Goal: Information Seeking & Learning: Learn about a topic

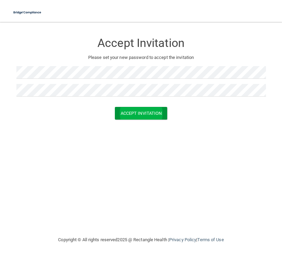
click at [124, 114] on button "Accept Invitation" at bounding box center [141, 113] width 53 height 13
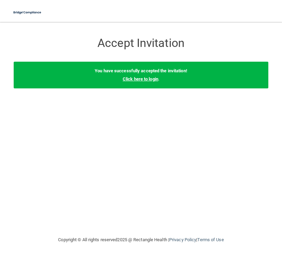
click at [138, 79] on link "Click here to login" at bounding box center [141, 78] width 36 height 5
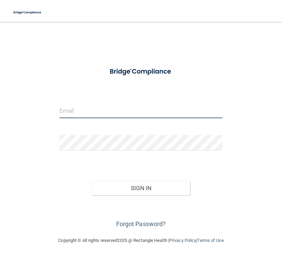
type input "[PERSON_NAME][EMAIL_ADDRESS][PERSON_NAME][DOMAIN_NAME]"
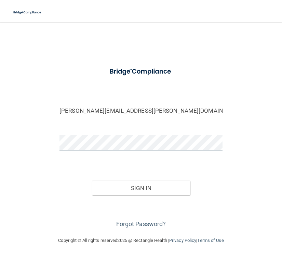
click at [141, 187] on button "Sign In" at bounding box center [141, 187] width 98 height 15
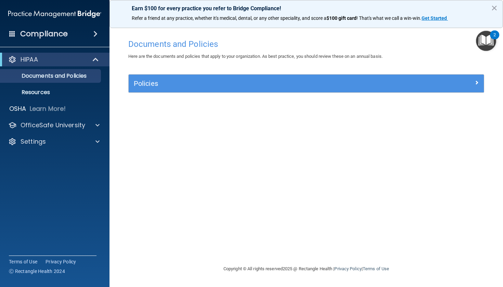
click at [166, 85] on h5 "Policies" at bounding box center [262, 84] width 256 height 8
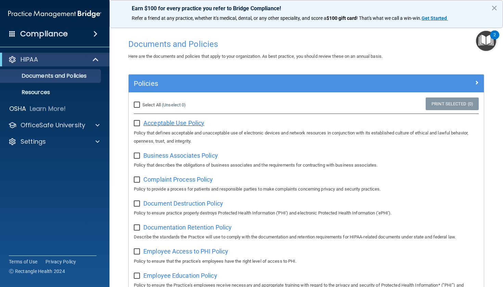
click at [179, 124] on span "Acceptable Use Policy" at bounding box center [173, 122] width 61 height 7
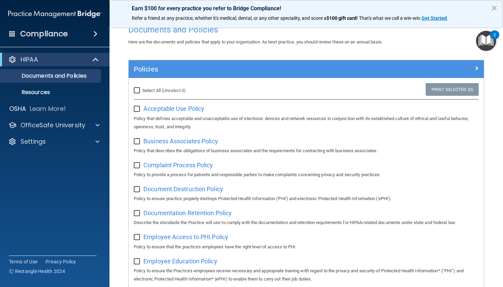
scroll to position [19, 0]
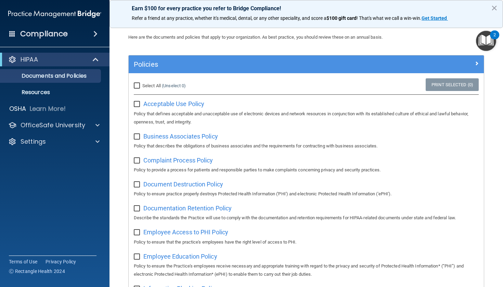
click at [136, 87] on input "Select All (Unselect 0) Unselect All" at bounding box center [138, 85] width 8 height 5
checkbox input "true"
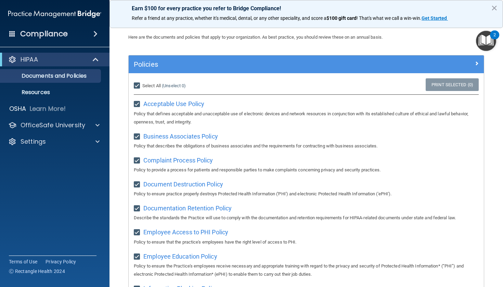
checkbox input "true"
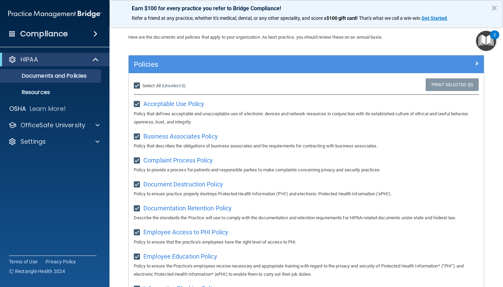
checkbox input "true"
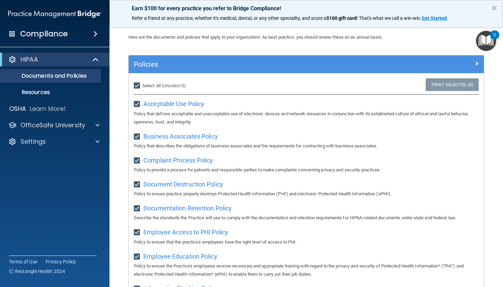
checkbox input "true"
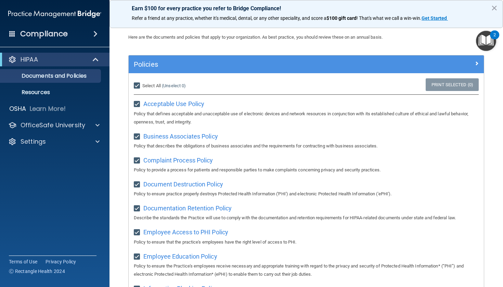
checkbox input "true"
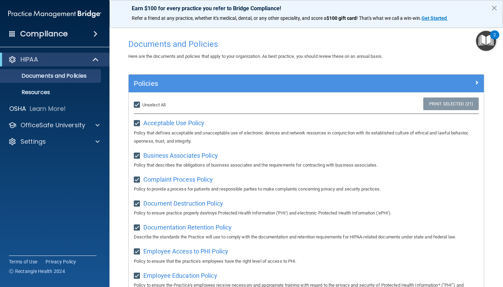
scroll to position [0, 0]
click at [173, 153] on span "Business Associates Policy" at bounding box center [180, 155] width 75 height 7
click at [68, 90] on p "Resources" at bounding box center [50, 92] width 93 height 7
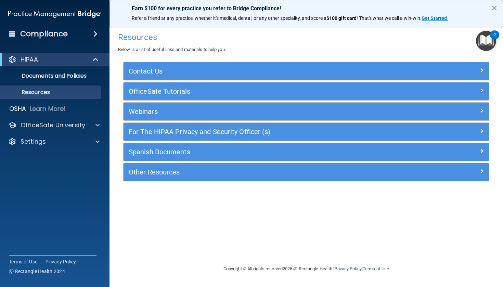
click at [70, 61] on div "HIPAA" at bounding box center [45, 59] width 85 height 8
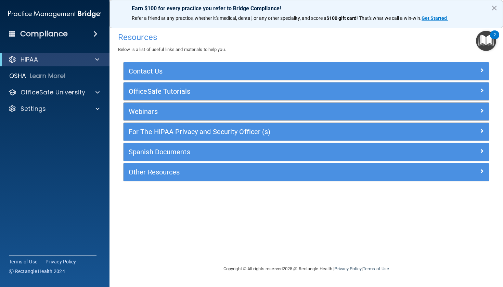
click at [70, 61] on div "HIPAA" at bounding box center [45, 59] width 85 height 8
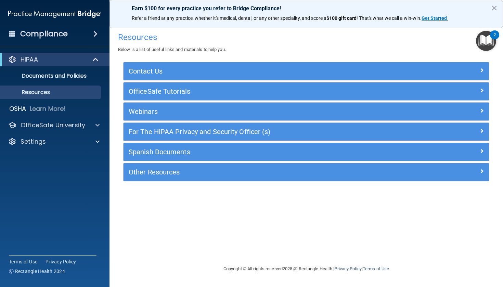
click at [196, 133] on h5 "For The HIPAA Privacy and Security Officer (s)" at bounding box center [261, 132] width 264 height 8
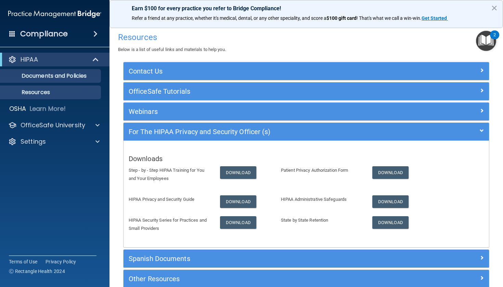
click at [69, 76] on p "Documents and Policies" at bounding box center [50, 76] width 93 height 7
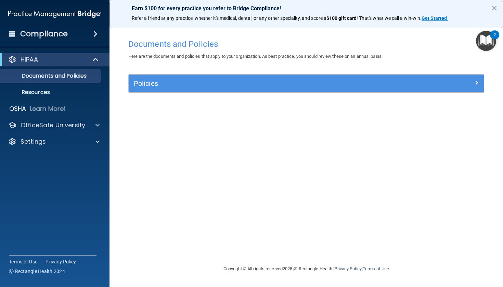
click at [282, 39] on img "Open Resource Center, 2 new notifications" at bounding box center [486, 41] width 20 height 20
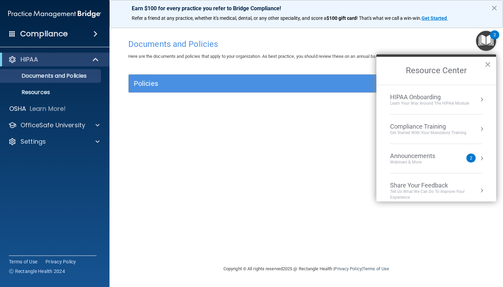
click at [282, 101] on div "Learn Your Way around the HIPAA module" at bounding box center [429, 104] width 79 height 6
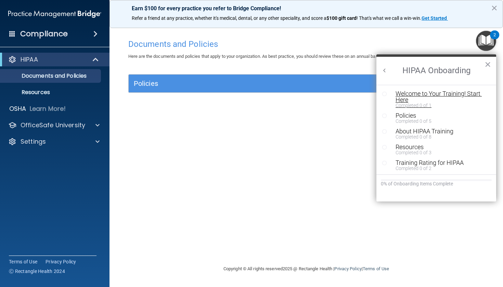
click at [282, 93] on div "Welcome to Your Training! Start Here" at bounding box center [442, 97] width 92 height 12
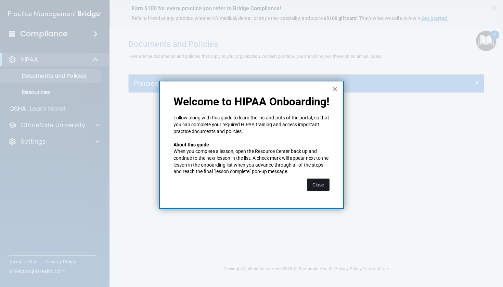
click at [282, 179] on button "Close" at bounding box center [318, 185] width 23 height 12
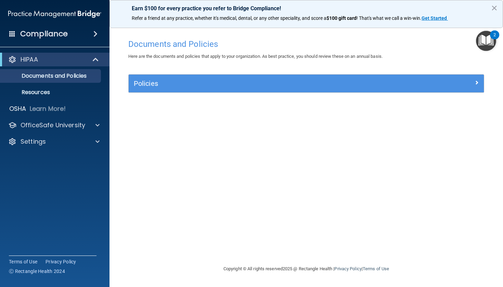
click at [282, 81] on h5 "Policies" at bounding box center [262, 84] width 256 height 8
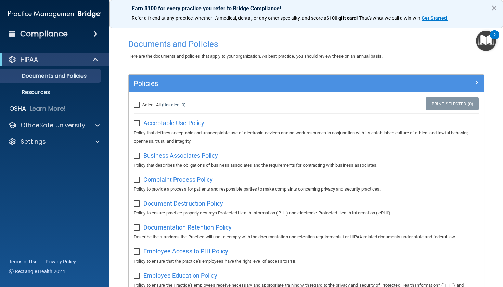
click at [206, 177] on span "Complaint Process Policy" at bounding box center [177, 179] width 69 height 7
click at [182, 201] on span "Document Destruction Policy" at bounding box center [183, 203] width 80 height 7
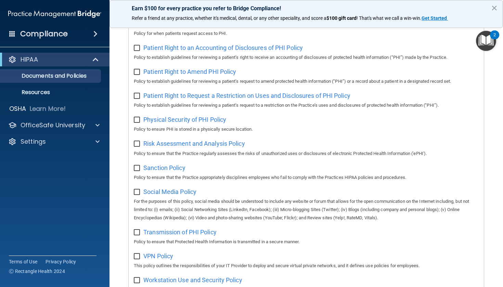
scroll to position [375, 0]
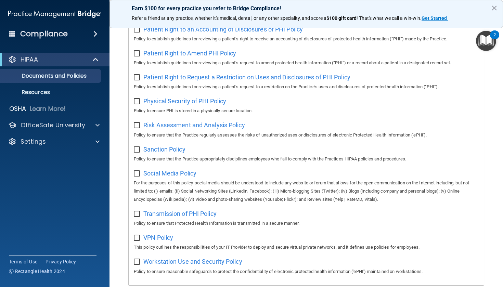
click at [181, 170] on span "Social Media Policy" at bounding box center [169, 173] width 53 height 7
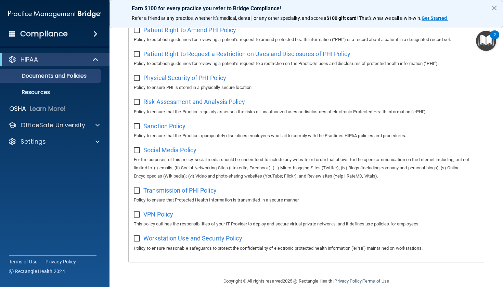
scroll to position [398, 0]
click at [216, 235] on span "Workstation Use and Security Policy" at bounding box center [192, 238] width 99 height 7
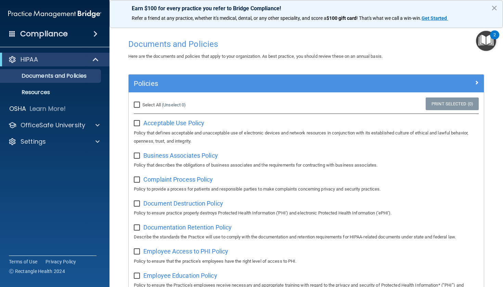
scroll to position [0, 0]
click at [282, 38] on div "2" at bounding box center [494, 34] width 9 height 9
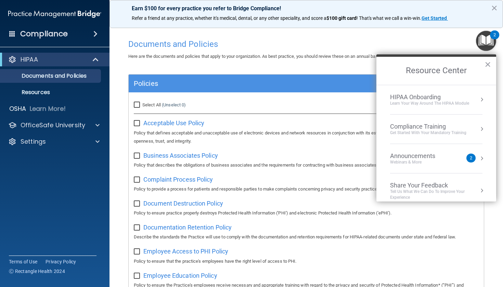
click at [282, 129] on div "Compliance Training Get Started with your mandatory training" at bounding box center [436, 129] width 92 height 13
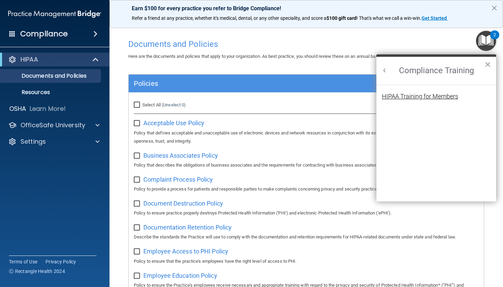
click at [282, 99] on div "HIPAA Training for Members" at bounding box center [420, 96] width 76 height 6
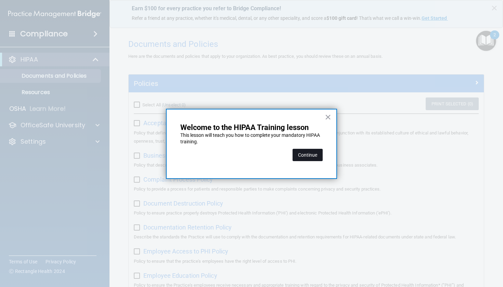
click at [282, 153] on button "Continue" at bounding box center [308, 155] width 30 height 12
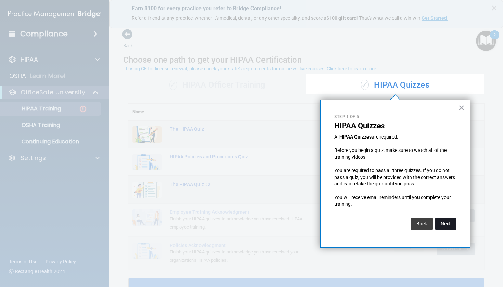
click at [282, 221] on button "Next" at bounding box center [445, 224] width 21 height 12
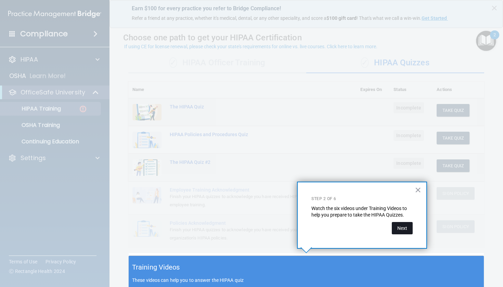
click at [282, 230] on button "Next" at bounding box center [402, 228] width 21 height 12
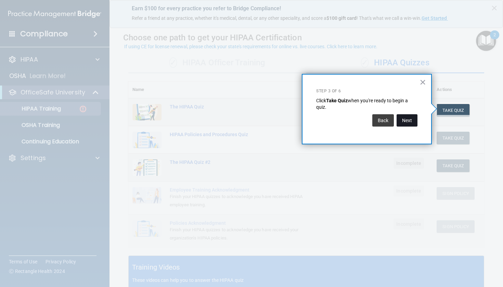
click at [282, 122] on button "Next" at bounding box center [407, 120] width 21 height 12
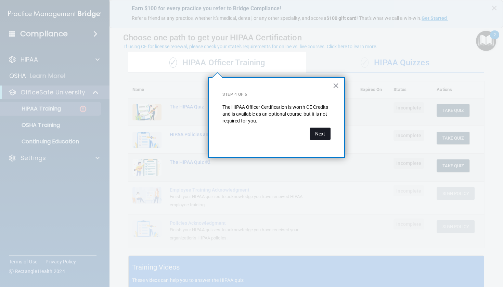
click at [282, 137] on button "Next" at bounding box center [320, 134] width 21 height 12
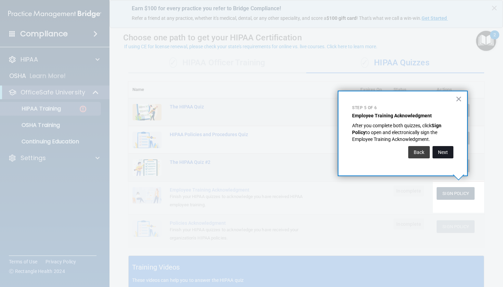
click at [282, 155] on button "Next" at bounding box center [443, 152] width 21 height 12
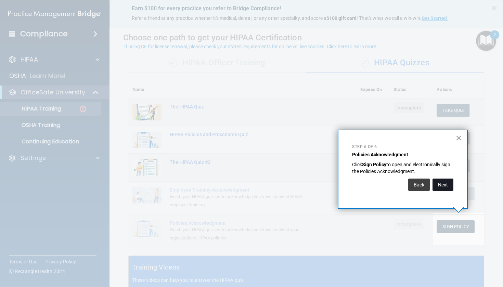
click at [282, 183] on button "Next" at bounding box center [443, 185] width 21 height 12
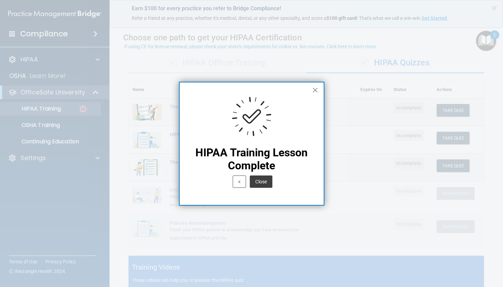
click at [262, 175] on div "Close" at bounding box center [260, 180] width 24 height 16
click at [262, 180] on button "Close" at bounding box center [261, 182] width 23 height 12
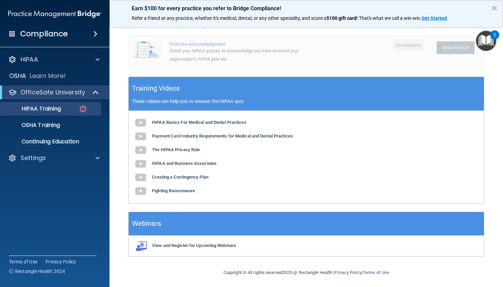
scroll to position [200, 0]
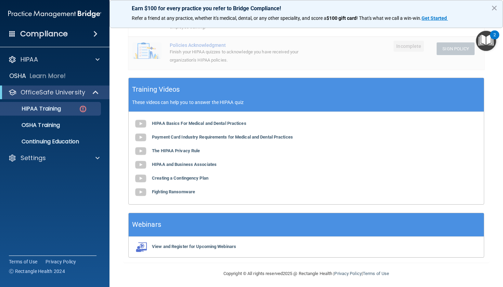
click at [209, 124] on div "HIPAA Basics For Medical and Dental Practices Payment Card Industry Requirement…" at bounding box center [306, 158] width 355 height 92
click at [211, 122] on b "HIPAA Basics For Medical and Dental Practices" at bounding box center [199, 123] width 94 height 5
click at [271, 135] on b "Payment Card Industry Requirements for Medical and Dental Practices" at bounding box center [222, 136] width 141 height 5
click at [190, 149] on b "The HIPAA Privacy Rule" at bounding box center [176, 150] width 48 height 5
click at [203, 162] on b "HIPAA and Business Associates" at bounding box center [184, 164] width 65 height 5
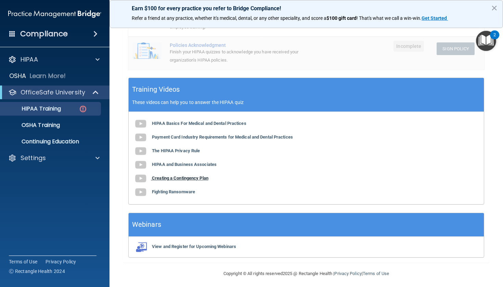
click at [190, 176] on b "Creating a Contingency Plan" at bounding box center [180, 178] width 56 height 5
click at [170, 192] on div "HIPAA Basics For Medical and Dental Practices Payment Card Industry Requirement…" at bounding box center [306, 158] width 355 height 92
click at [172, 189] on b "Fighting Ransomware" at bounding box center [173, 191] width 43 height 5
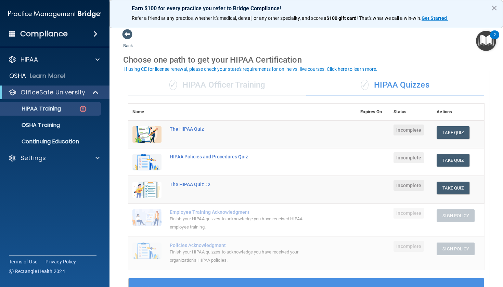
scroll to position [0, 0]
click at [282, 129] on button "Take Quiz" at bounding box center [453, 132] width 33 height 13
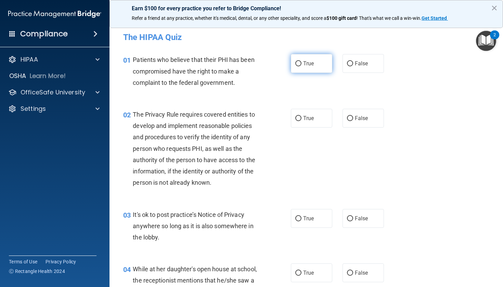
click at [282, 63] on label "True" at bounding box center [311, 63] width 41 height 19
click at [282, 63] on input "True" at bounding box center [298, 63] width 6 height 5
radio input "true"
click at [282, 113] on label "True" at bounding box center [311, 118] width 41 height 19
click at [282, 116] on input "True" at bounding box center [298, 118] width 6 height 5
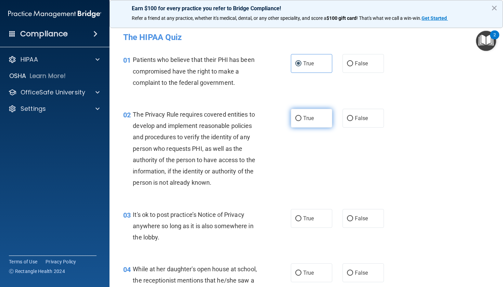
radio input "true"
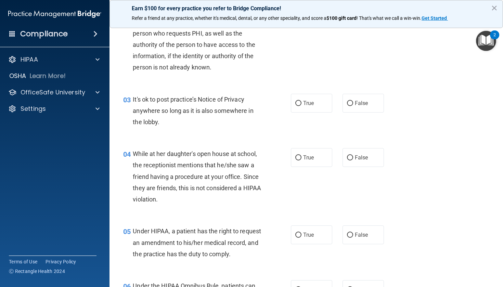
scroll to position [116, 0]
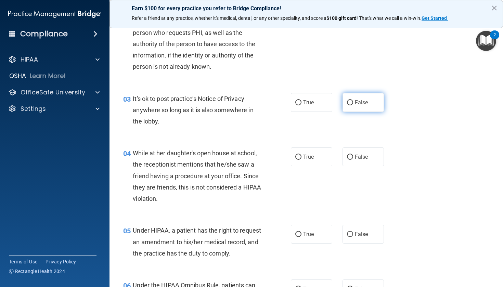
click at [282, 105] on label "False" at bounding box center [363, 102] width 41 height 19
click at [282, 105] on input "False" at bounding box center [350, 102] width 6 height 5
radio input "true"
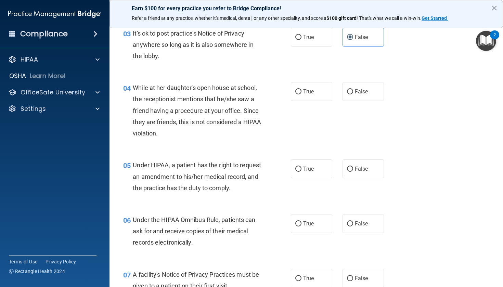
scroll to position [182, 0]
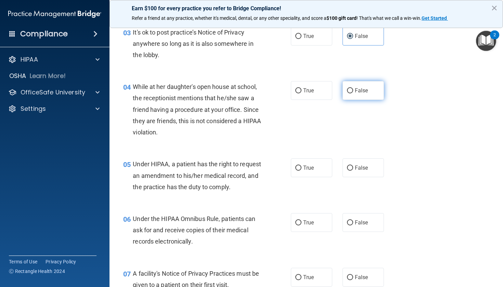
click at [282, 89] on input "False" at bounding box center [350, 90] width 6 height 5
radio input "true"
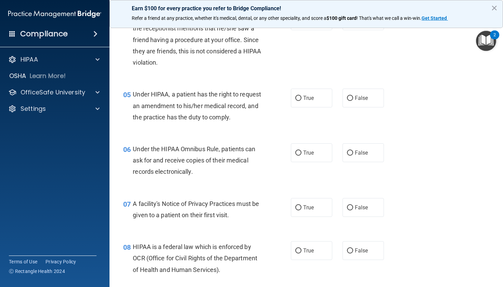
scroll to position [253, 0]
click at [282, 95] on span "True" at bounding box center [308, 97] width 11 height 7
click at [282, 95] on input "True" at bounding box center [298, 97] width 6 height 5
radio input "true"
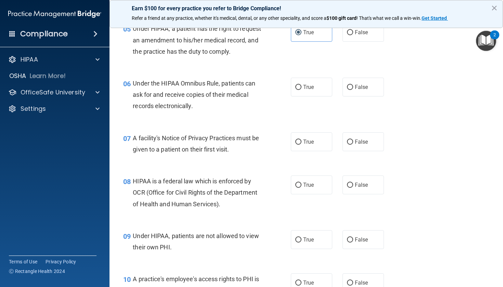
scroll to position [319, 0]
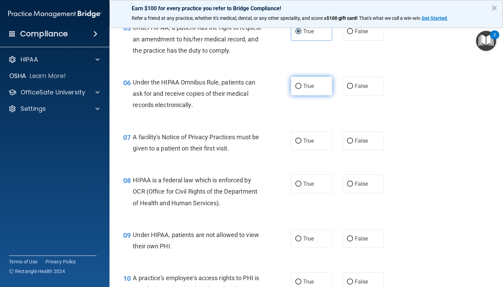
click at [282, 89] on span "True" at bounding box center [308, 86] width 11 height 7
click at [282, 89] on input "True" at bounding box center [298, 86] width 6 height 5
radio input "true"
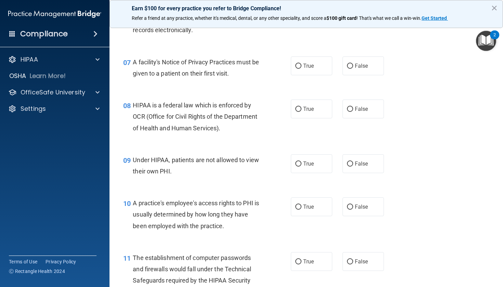
scroll to position [399, 0]
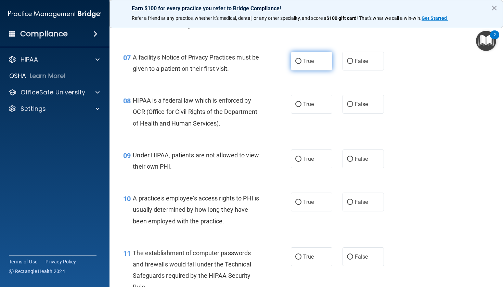
click at [282, 64] on label "True" at bounding box center [311, 61] width 41 height 19
click at [282, 64] on input "True" at bounding box center [298, 61] width 6 height 5
radio input "true"
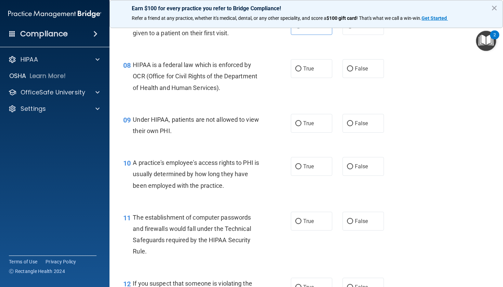
scroll to position [438, 0]
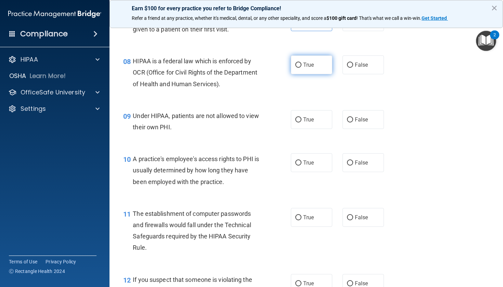
click at [282, 68] on span "True" at bounding box center [308, 65] width 11 height 7
click at [282, 68] on input "True" at bounding box center [298, 65] width 6 height 5
radio input "true"
click at [282, 129] on label "False" at bounding box center [363, 119] width 41 height 19
click at [282, 122] on input "False" at bounding box center [350, 119] width 6 height 5
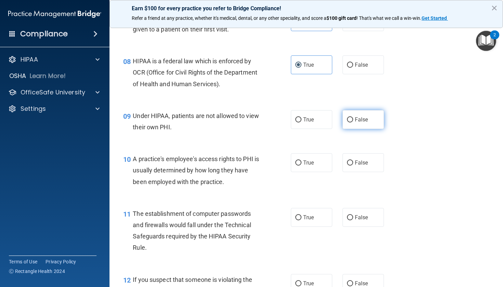
radio input "true"
click at [282, 166] on span "False" at bounding box center [361, 162] width 13 height 7
click at [282, 166] on input "False" at bounding box center [350, 162] width 6 height 5
radio input "true"
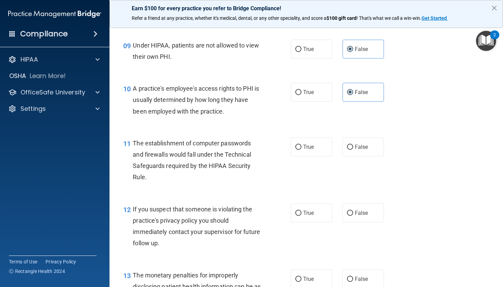
scroll to position [513, 0]
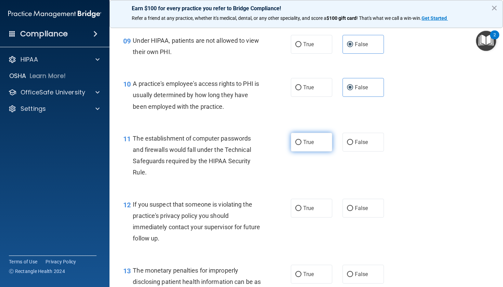
click at [282, 152] on label "True" at bounding box center [311, 142] width 41 height 19
click at [282, 145] on input "True" at bounding box center [298, 142] width 6 height 5
radio input "true"
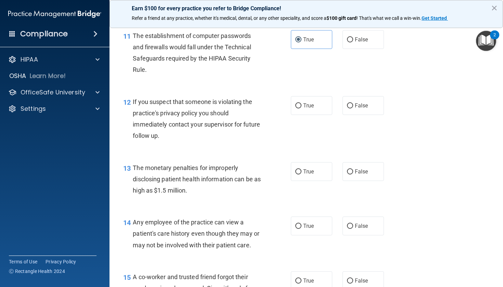
scroll to position [618, 0]
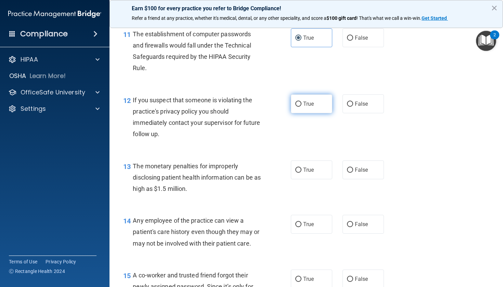
click at [282, 106] on label "True" at bounding box center [311, 103] width 41 height 19
click at [282, 106] on input "True" at bounding box center [298, 104] width 6 height 5
radio input "true"
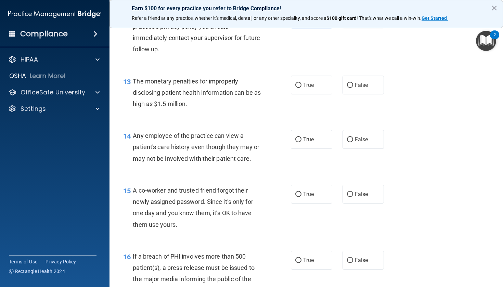
scroll to position [704, 0]
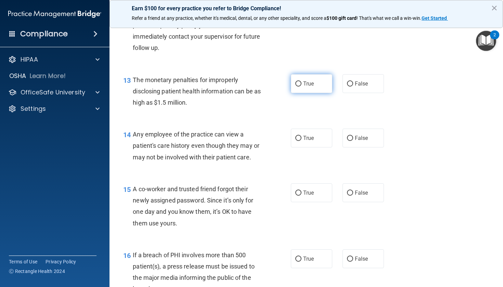
click at [282, 93] on label "True" at bounding box center [311, 83] width 41 height 19
click at [282, 87] on input "True" at bounding box center [298, 83] width 6 height 5
radio input "true"
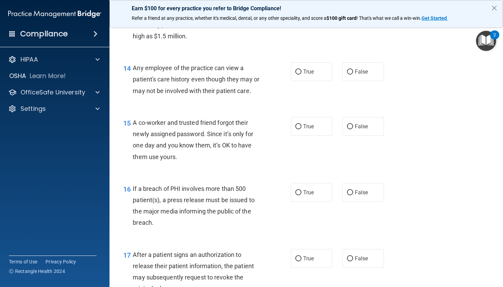
scroll to position [771, 0]
click at [282, 80] on label "True" at bounding box center [311, 71] width 41 height 19
click at [282, 74] on input "True" at bounding box center [298, 71] width 6 height 5
radio input "true"
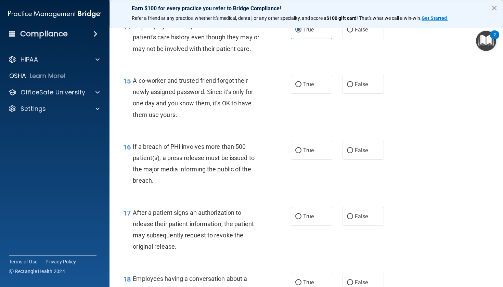
scroll to position [819, 0]
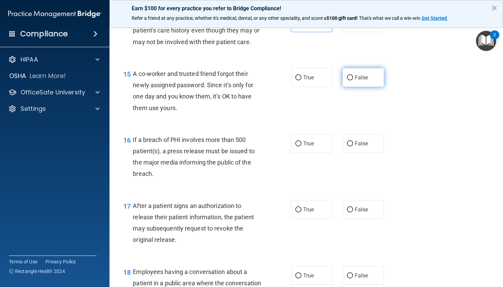
click at [282, 81] on span "False" at bounding box center [361, 77] width 13 height 7
click at [282, 80] on input "False" at bounding box center [350, 77] width 6 height 5
radio input "true"
click at [282, 81] on span "True" at bounding box center [308, 77] width 11 height 7
click at [282, 80] on input "True" at bounding box center [298, 77] width 6 height 5
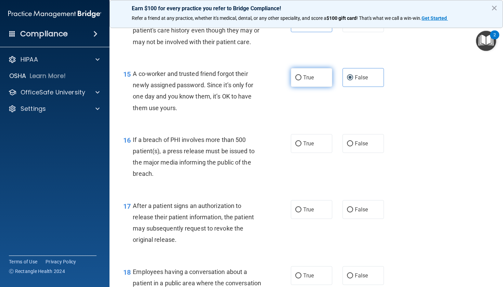
radio input "true"
click at [282, 81] on span "False" at bounding box center [361, 77] width 13 height 7
click at [282, 80] on input "False" at bounding box center [350, 77] width 6 height 5
radio input "true"
radio input "false"
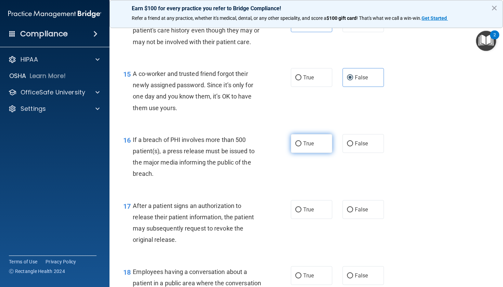
click at [282, 146] on input "True" at bounding box center [298, 143] width 6 height 5
radio input "true"
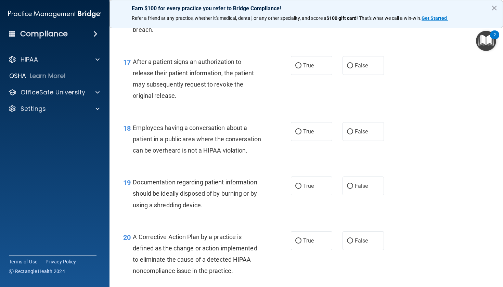
scroll to position [963, 0]
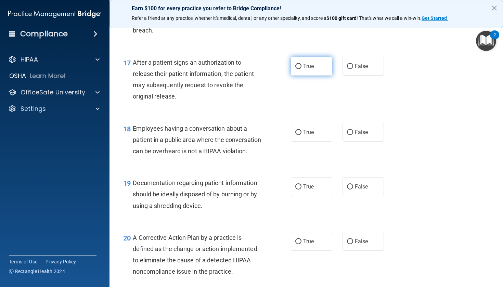
click at [282, 76] on label "True" at bounding box center [311, 66] width 41 height 19
click at [282, 69] on input "True" at bounding box center [298, 66] width 6 height 5
radio input "true"
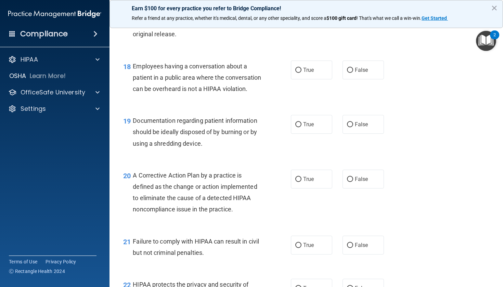
scroll to position [1028, 0]
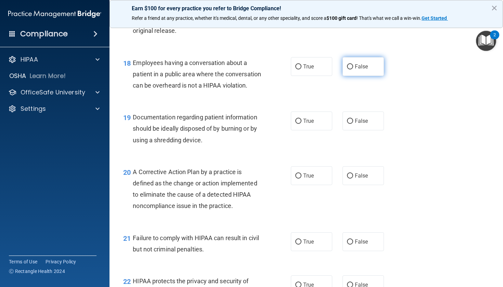
click at [282, 70] on span "False" at bounding box center [361, 66] width 13 height 7
click at [282, 69] on input "False" at bounding box center [350, 66] width 6 height 5
radio input "true"
click at [282, 130] on label "True" at bounding box center [311, 121] width 41 height 19
click at [282, 124] on input "True" at bounding box center [298, 121] width 6 height 5
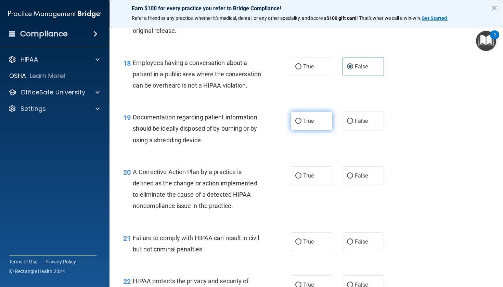
radio input "true"
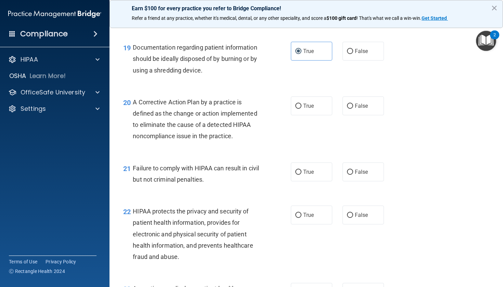
scroll to position [1107, 0]
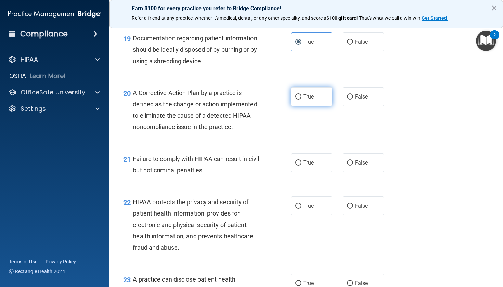
click at [282, 100] on span "True" at bounding box center [308, 96] width 11 height 7
click at [282, 100] on input "True" at bounding box center [298, 96] width 6 height 5
radio input "true"
click at [282, 172] on label "False" at bounding box center [363, 162] width 41 height 19
click at [282, 166] on input "False" at bounding box center [350, 162] width 6 height 5
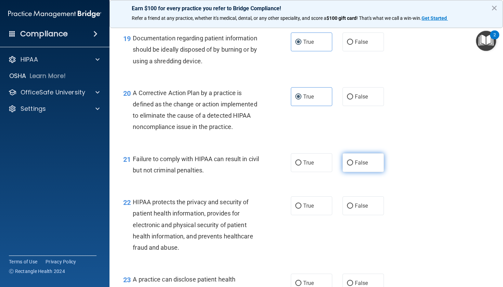
radio input "true"
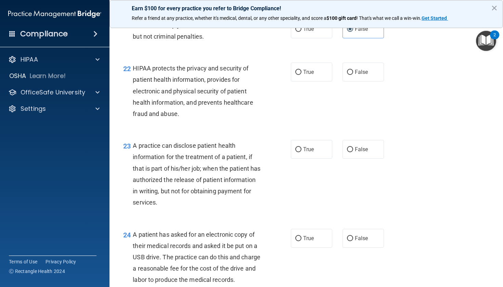
scroll to position [1243, 0]
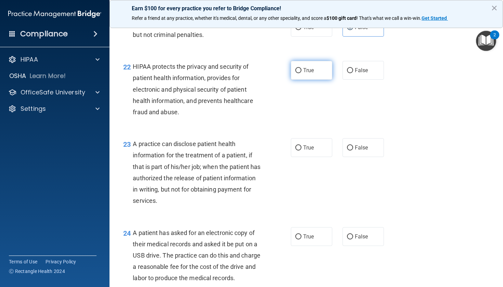
click at [282, 80] on label "True" at bounding box center [311, 70] width 41 height 19
click at [282, 73] on input "True" at bounding box center [298, 70] width 6 height 5
radio input "true"
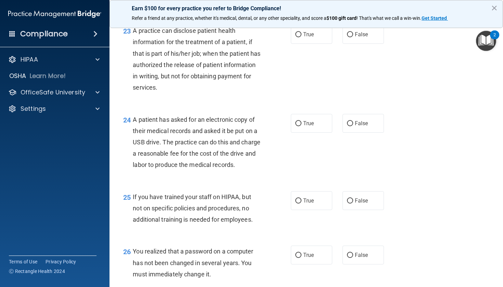
scroll to position [1358, 0]
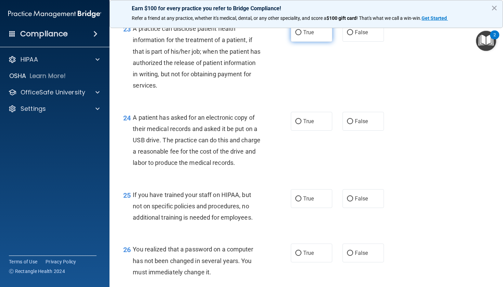
click at [282, 42] on label "True" at bounding box center [311, 32] width 41 height 19
click at [282, 35] on input "True" at bounding box center [298, 32] width 6 height 5
radio input "true"
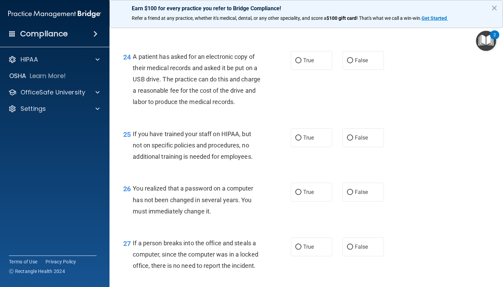
scroll to position [1421, 0]
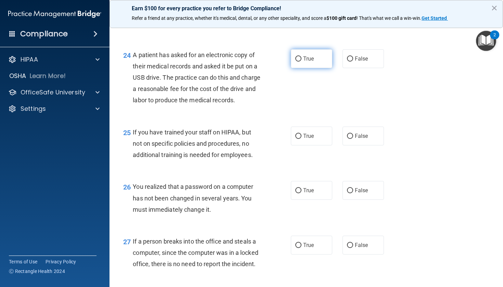
click at [282, 67] on label "True" at bounding box center [311, 58] width 41 height 19
click at [282, 62] on input "True" at bounding box center [298, 58] width 6 height 5
radio input "true"
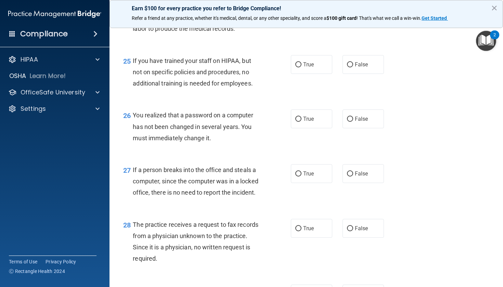
scroll to position [1493, 0]
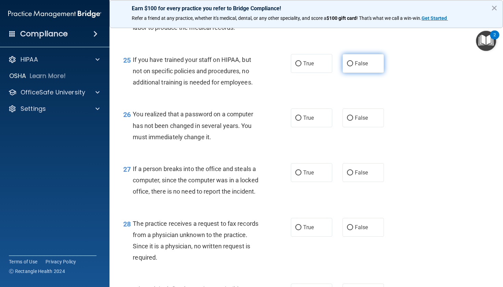
click at [282, 73] on label "False" at bounding box center [363, 63] width 41 height 19
click at [282, 66] on input "False" at bounding box center [350, 63] width 6 height 5
radio input "true"
click at [282, 121] on input "True" at bounding box center [298, 118] width 6 height 5
radio input "true"
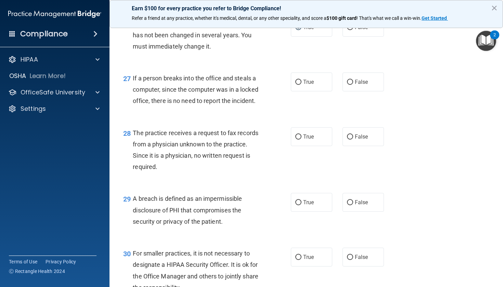
scroll to position [1585, 0]
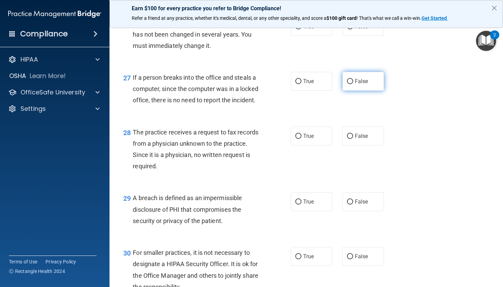
click at [282, 85] on span "False" at bounding box center [361, 81] width 13 height 7
click at [282, 84] on input "False" at bounding box center [350, 81] width 6 height 5
radio input "true"
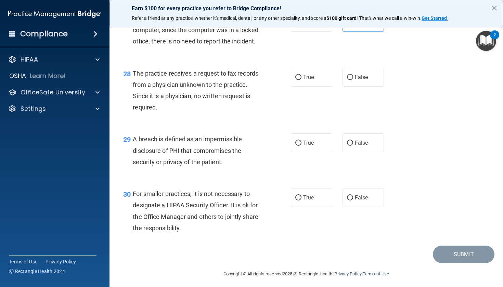
scroll to position [1646, 0]
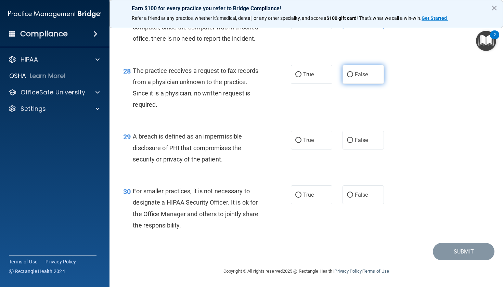
click at [282, 84] on label "False" at bounding box center [363, 74] width 41 height 19
click at [282, 77] on input "False" at bounding box center [350, 74] width 6 height 5
radio input "true"
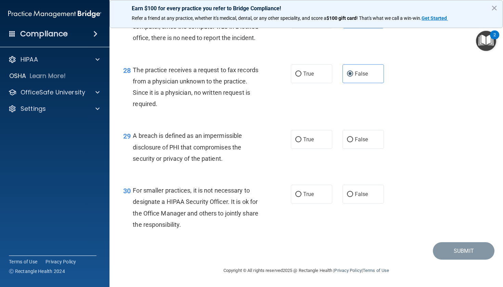
scroll to position [1672, 0]
click at [282, 141] on span "True" at bounding box center [308, 139] width 11 height 7
click at [282, 141] on input "True" at bounding box center [298, 139] width 6 height 5
radio input "true"
click at [282, 195] on label "False" at bounding box center [363, 194] width 41 height 19
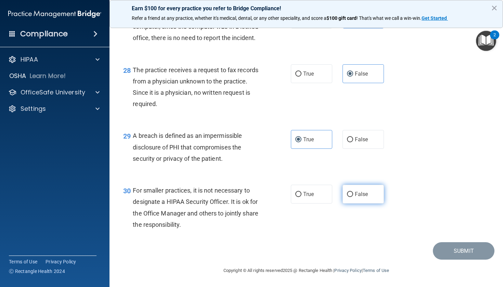
click at [282, 195] on input "False" at bounding box center [350, 194] width 6 height 5
radio input "true"
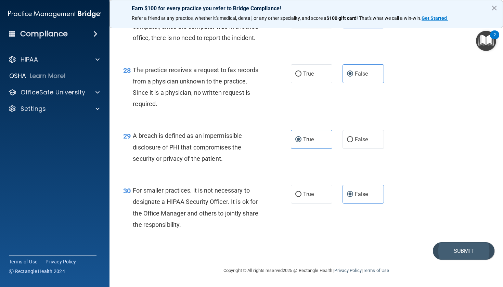
click at [282, 252] on button "Submit" at bounding box center [464, 250] width 62 height 17
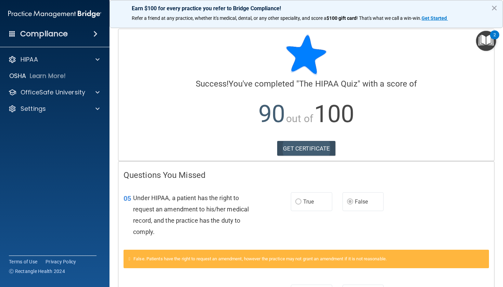
click at [282, 152] on link "GET CERTIFICATE" at bounding box center [306, 148] width 59 height 15
click at [50, 57] on div "HIPAA" at bounding box center [45, 59] width 85 height 8
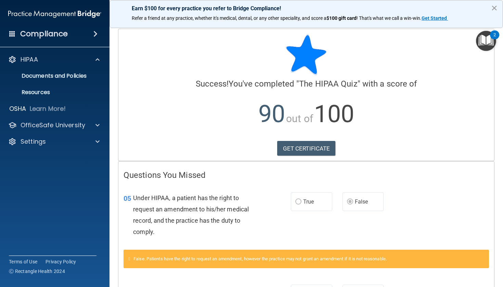
click at [282, 9] on button "×" at bounding box center [494, 7] width 7 height 11
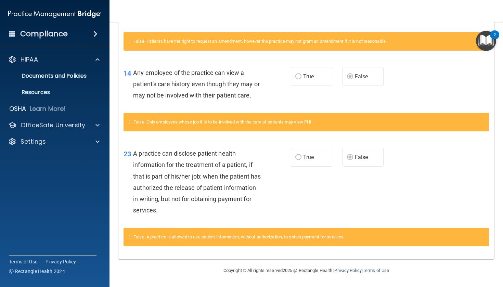
scroll to position [215, 0]
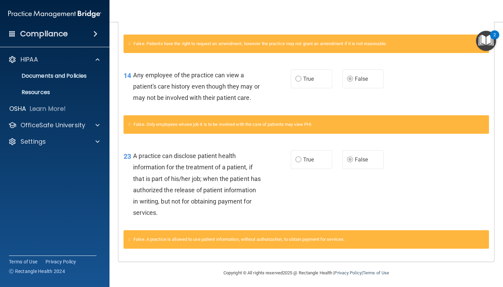
click at [52, 30] on h4 "Compliance" at bounding box center [44, 34] width 48 height 10
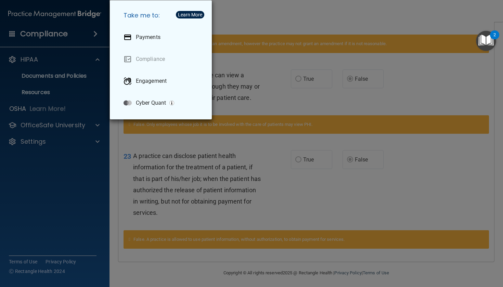
click at [220, 76] on div "Take me to: Payments Compliance Engagement Cyber Quant" at bounding box center [251, 143] width 503 height 287
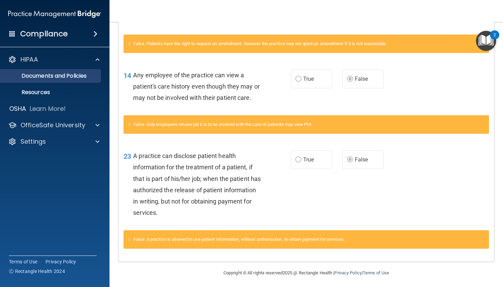
click at [53, 79] on p "Documents and Policies" at bounding box center [50, 76] width 93 height 7
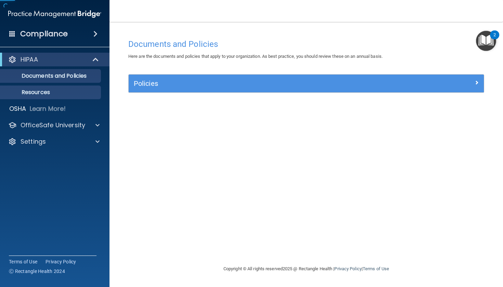
click at [46, 91] on p "Resources" at bounding box center [50, 92] width 93 height 7
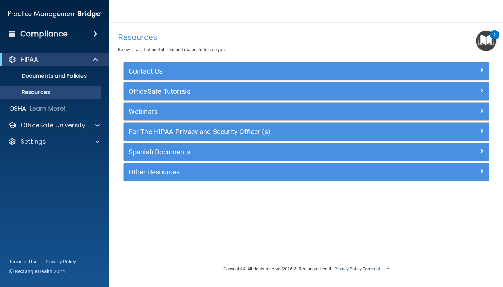
click at [36, 57] on p "HIPAA" at bounding box center [29, 59] width 17 height 8
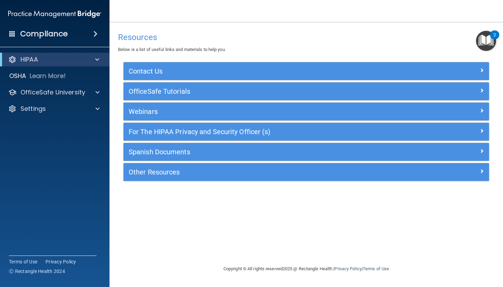
click at [36, 57] on p "HIPAA" at bounding box center [29, 59] width 17 height 8
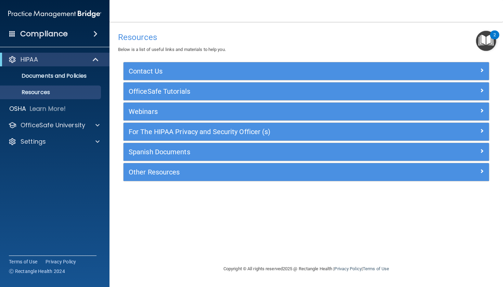
click at [282, 40] on img "Open Resource Center, 2 new notifications" at bounding box center [486, 41] width 20 height 20
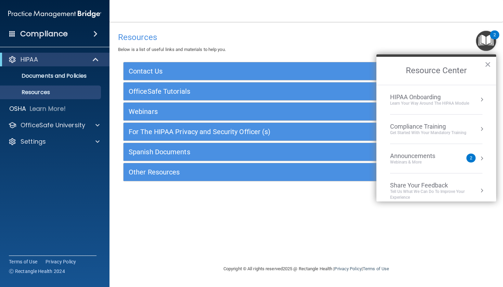
click at [282, 132] on div "Get Started with your mandatory training" at bounding box center [428, 133] width 76 height 6
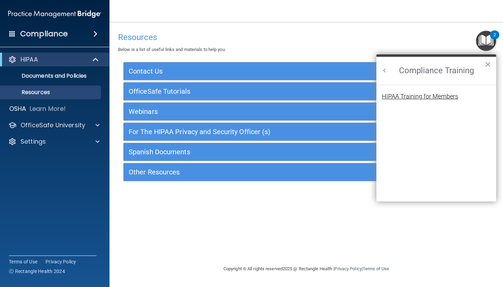
click at [282, 98] on div "HIPAA Training for Members" at bounding box center [420, 96] width 76 height 6
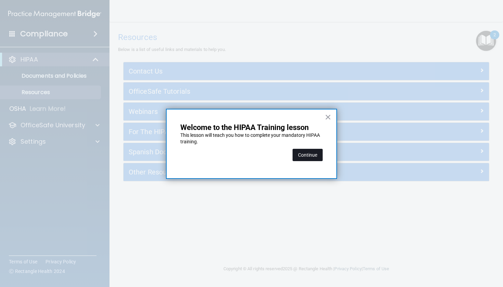
click at [282, 151] on button "Continue" at bounding box center [308, 155] width 30 height 12
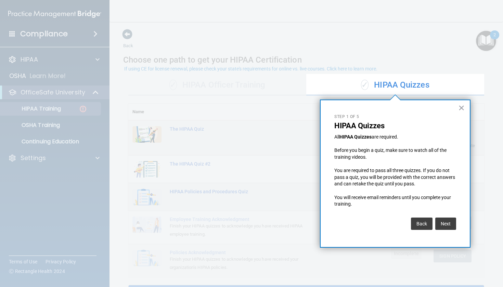
click at [282, 107] on div "× Step 1 of 5 HIPAA Quizzes All HIPAA Quizzes are required. Before you begin a …" at bounding box center [395, 174] width 151 height 148
click at [282, 107] on button "×" at bounding box center [461, 107] width 7 height 11
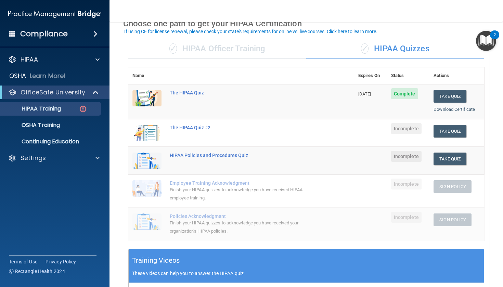
scroll to position [37, 0]
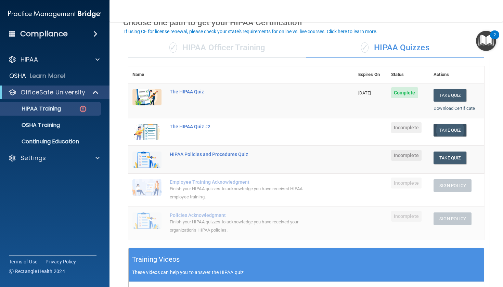
click at [282, 127] on button "Take Quiz" at bounding box center [450, 130] width 33 height 13
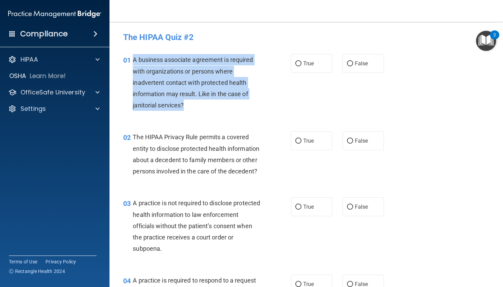
drag, startPoint x: 133, startPoint y: 59, endPoint x: 226, endPoint y: 107, distance: 104.1
click at [226, 107] on div "A business associate agreement is required with organizations or persons where …" at bounding box center [199, 82] width 133 height 57
copy span "A business associate agreement is required with organizations or persons where …"
click at [282, 65] on input "False" at bounding box center [350, 63] width 6 height 5
radio input "true"
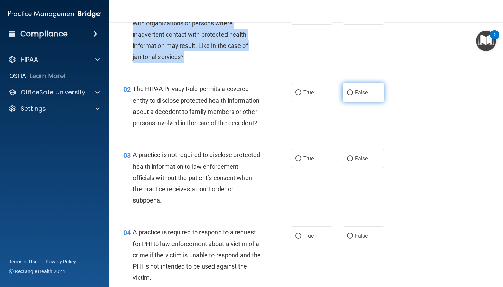
scroll to position [66, 0]
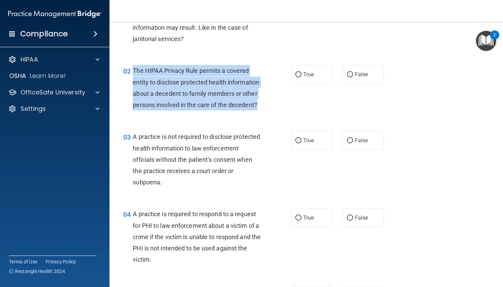
drag, startPoint x: 132, startPoint y: 69, endPoint x: 263, endPoint y: 105, distance: 135.5
click at [263, 105] on div "02 The HIPAA Privacy Rule permits a covered entity to disclose protected health…" at bounding box center [207, 89] width 188 height 49
copy div "The HIPAA Privacy Rule permits a covered entity to disclose protected health in…"
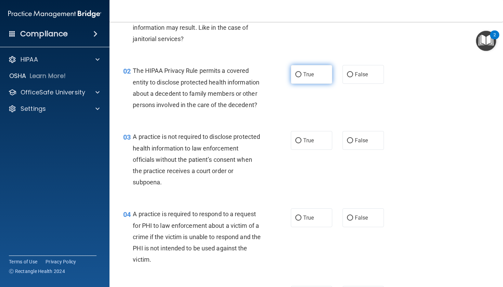
click at [282, 80] on label "True" at bounding box center [311, 74] width 41 height 19
click at [282, 77] on input "True" at bounding box center [298, 74] width 6 height 5
radio input "true"
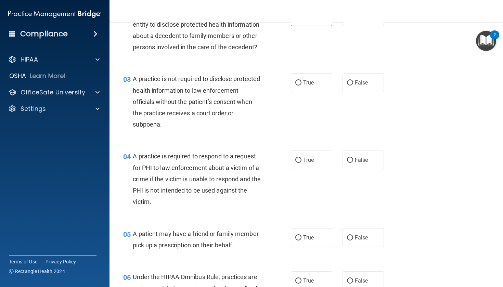
scroll to position [131, 0]
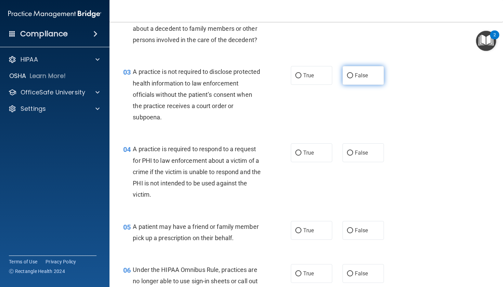
click at [282, 73] on input "False" at bounding box center [350, 75] width 6 height 5
radio input "true"
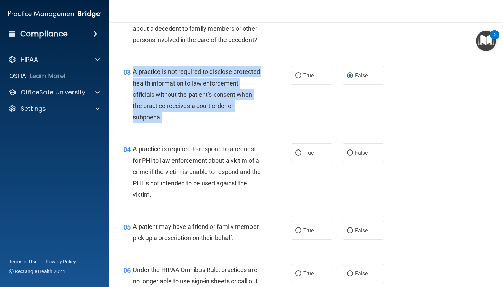
drag, startPoint x: 134, startPoint y: 70, endPoint x: 213, endPoint y: 115, distance: 91.2
click at [213, 115] on div "A practice is not required to disclose protected health information to law enfo…" at bounding box center [199, 94] width 133 height 57
copy span "A practice is not required to disclose protected health information to law enfo…"
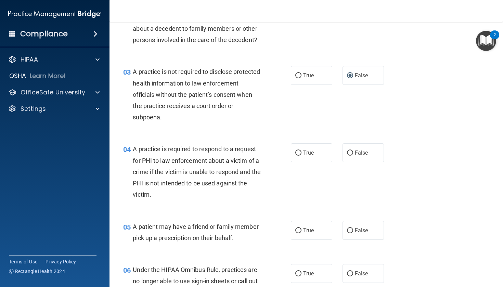
click at [282, 135] on div "04 A practice is required to respond to a request for PHI to law enforcement ab…" at bounding box center [306, 173] width 376 height 77
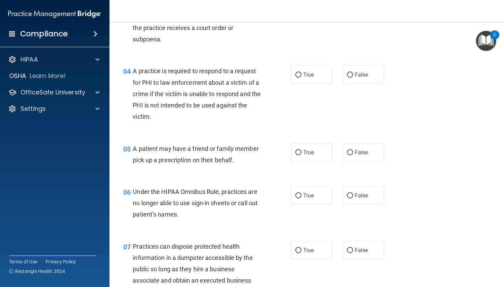
scroll to position [209, 0]
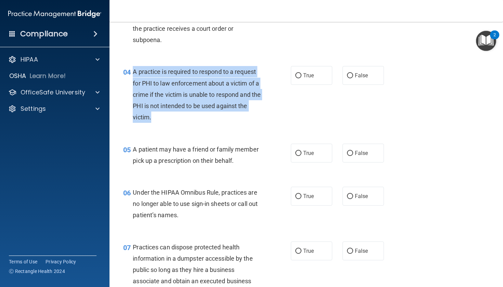
drag, startPoint x: 133, startPoint y: 70, endPoint x: 208, endPoint y: 109, distance: 84.9
click at [208, 109] on div "A practice is required to respond to a request for PHI to law enforcement about…" at bounding box center [199, 94] width 133 height 57
copy span "A practice is required to respond to a request for PHI to law enforcement about…"
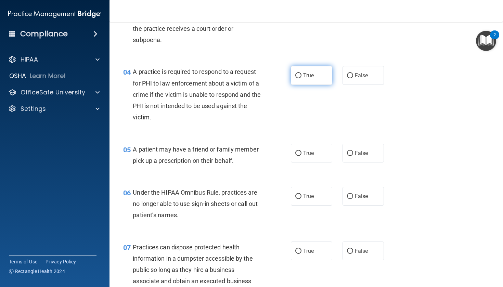
click at [282, 77] on label "True" at bounding box center [311, 75] width 41 height 19
click at [282, 77] on input "True" at bounding box center [298, 75] width 6 height 5
radio input "true"
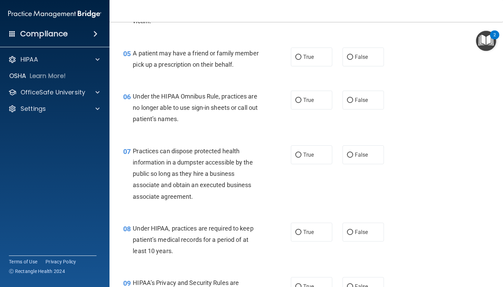
scroll to position [303, 0]
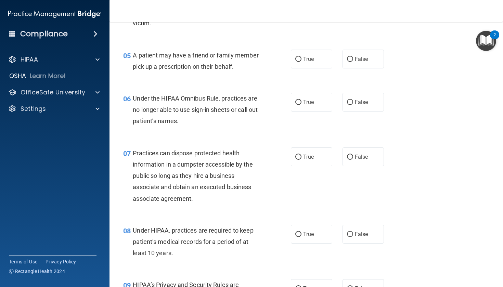
click at [132, 52] on div "05" at bounding box center [125, 56] width 15 height 13
drag, startPoint x: 133, startPoint y: 53, endPoint x: 233, endPoint y: 75, distance: 102.4
click at [233, 75] on div "05 A patient may have a friend or family member pick up a prescription on their…" at bounding box center [306, 62] width 376 height 43
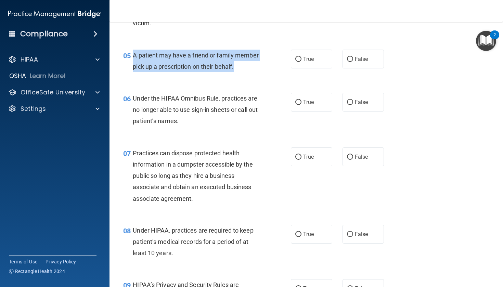
drag, startPoint x: 134, startPoint y: 52, endPoint x: 241, endPoint y: 67, distance: 108.5
click at [241, 67] on div "A patient may have a friend or family member pick up a prescription on their be…" at bounding box center [199, 61] width 133 height 23
copy span "A patient may have a friend or family member pick up a prescription on their be…"
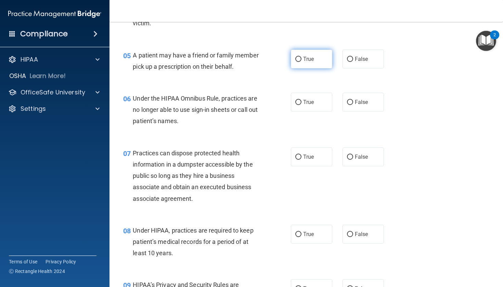
click at [282, 57] on label "True" at bounding box center [311, 59] width 41 height 19
click at [282, 57] on input "True" at bounding box center [298, 59] width 6 height 5
radio input "true"
click at [282, 103] on span "False" at bounding box center [361, 102] width 13 height 7
click at [282, 103] on input "False" at bounding box center [350, 102] width 6 height 5
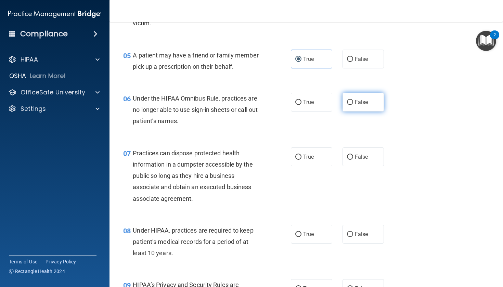
radio input "true"
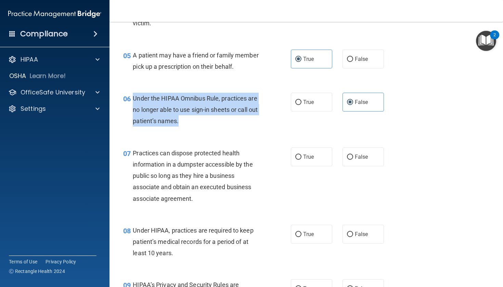
drag, startPoint x: 134, startPoint y: 96, endPoint x: 206, endPoint y: 122, distance: 76.5
click at [206, 122] on div "Under the HIPAA Omnibus Rule, practices are no longer able to use sign-in sheet…" at bounding box center [199, 110] width 133 height 34
copy span "Under the HIPAA Omnibus Rule, practices are no longer able to use sign-in sheet…"
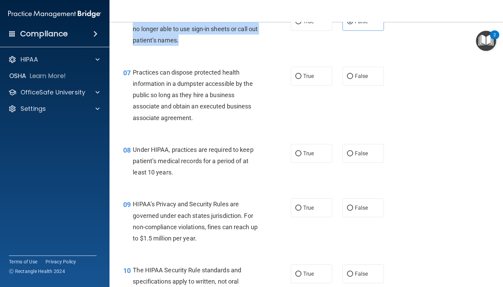
scroll to position [387, 0]
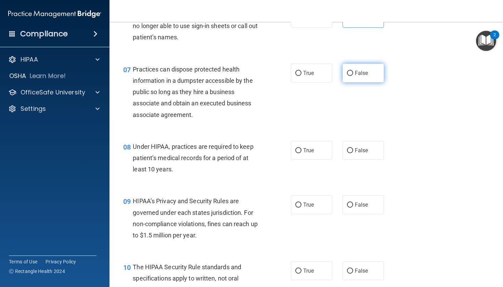
click at [282, 71] on span "False" at bounding box center [361, 73] width 13 height 7
click at [282, 71] on input "False" at bounding box center [350, 73] width 6 height 5
radio input "true"
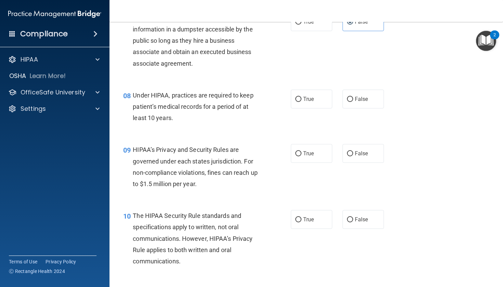
scroll to position [439, 0]
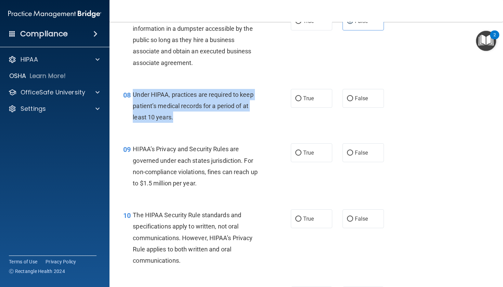
drag, startPoint x: 133, startPoint y: 91, endPoint x: 211, endPoint y: 116, distance: 81.8
click at [211, 116] on div "Under HIPAA, practices are required to keep patient’s medical records for a per…" at bounding box center [199, 106] width 133 height 34
copy span "Under HIPAA, practices are required to keep patient’s medical records for a per…"
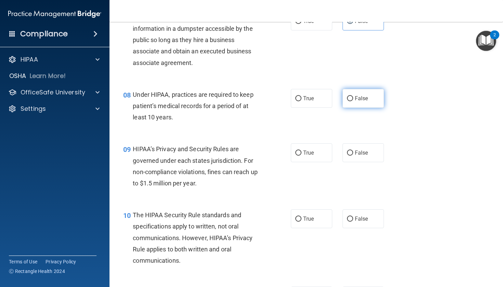
click at [282, 104] on label "False" at bounding box center [363, 98] width 41 height 19
click at [282, 101] on input "False" at bounding box center [350, 98] width 6 height 5
radio input "true"
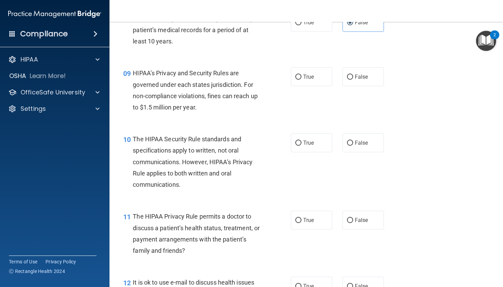
scroll to position [515, 0]
click at [282, 73] on span "True" at bounding box center [308, 76] width 11 height 7
click at [282, 74] on input "True" at bounding box center [298, 76] width 6 height 5
radio input "true"
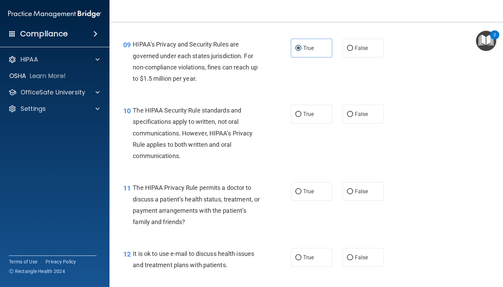
scroll to position [544, 0]
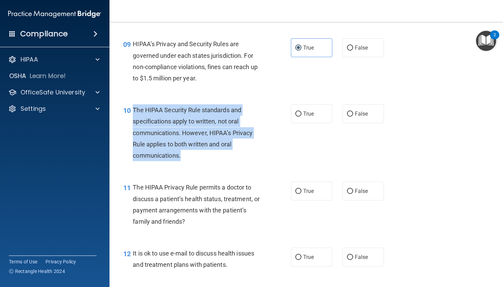
drag, startPoint x: 134, startPoint y: 105, endPoint x: 236, endPoint y: 149, distance: 110.8
click at [236, 149] on div "The HIPAA Security Rule standards and specifications apply to written, not oral…" at bounding box center [199, 132] width 133 height 57
click at [236, 154] on div "The HIPAA Security Rule standards and specifications apply to written, not oral…" at bounding box center [199, 132] width 133 height 57
drag, startPoint x: 135, startPoint y: 106, endPoint x: 197, endPoint y: 141, distance: 71.6
click at [198, 142] on span "The HIPAA Security Rule standards and specifications apply to written, not oral…" at bounding box center [193, 132] width 120 height 53
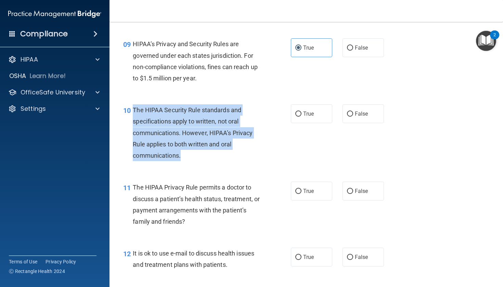
drag, startPoint x: 134, startPoint y: 105, endPoint x: 210, endPoint y: 158, distance: 92.4
click at [210, 158] on div "The HIPAA Security Rule standards and specifications apply to written, not oral…" at bounding box center [199, 132] width 133 height 57
copy span "The HIPAA Security Rule standards and specifications apply to written, not oral…"
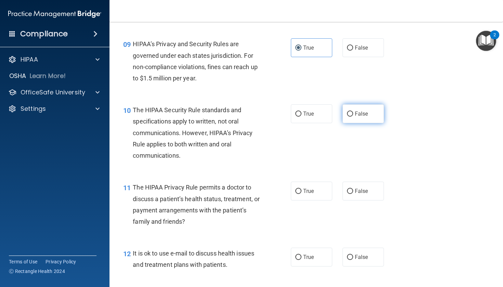
click at [282, 115] on label "False" at bounding box center [363, 113] width 41 height 19
click at [282, 115] on input "False" at bounding box center [350, 114] width 6 height 5
radio input "true"
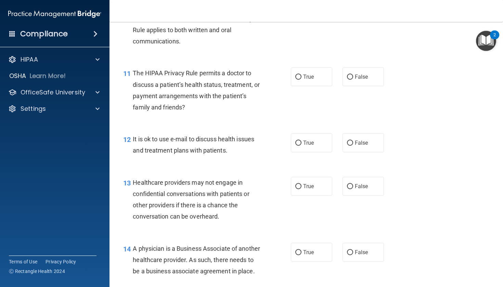
scroll to position [660, 0]
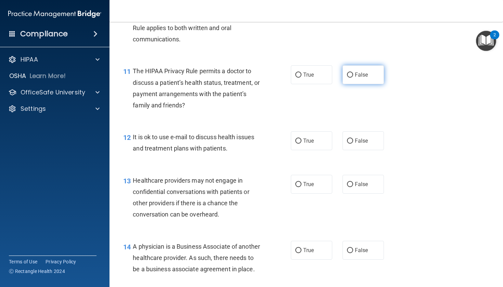
click at [282, 68] on label "False" at bounding box center [363, 74] width 41 height 19
click at [282, 73] on input "False" at bounding box center [350, 75] width 6 height 5
radio input "true"
drag, startPoint x: 134, startPoint y: 133, endPoint x: 148, endPoint y: 137, distance: 14.4
click at [148, 137] on span "It is ok to use e-mail to discuss health issues and treatment plans with patien…" at bounding box center [193, 142] width 121 height 18
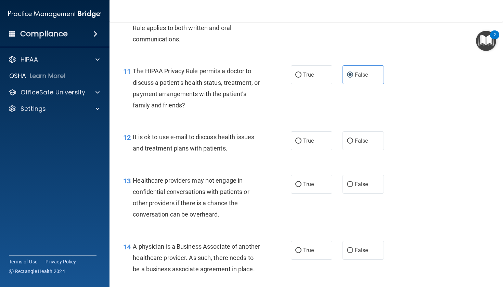
click at [132, 132] on div "12" at bounding box center [125, 137] width 15 height 13
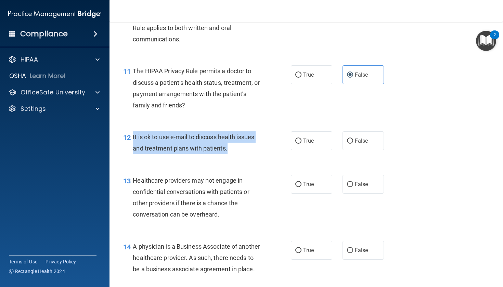
drag, startPoint x: 133, startPoint y: 133, endPoint x: 237, endPoint y: 146, distance: 104.9
click at [237, 146] on div "It is ok to use e-mail to discuss health issues and treatment plans with patien…" at bounding box center [199, 142] width 133 height 23
copy span "It is ok to use e-mail to discuss health issues and treatment plans with patien…"
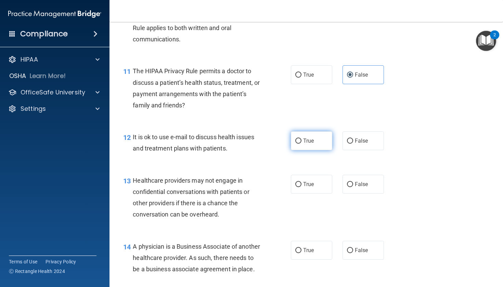
click at [282, 137] on label "True" at bounding box center [311, 140] width 41 height 19
click at [282, 139] on input "True" at bounding box center [298, 141] width 6 height 5
radio input "true"
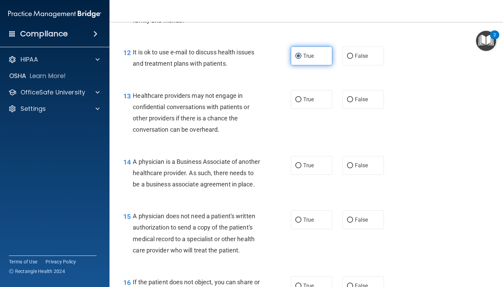
scroll to position [746, 0]
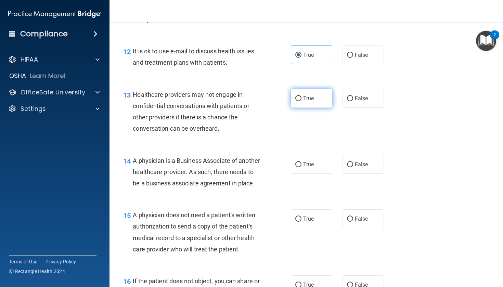
click at [282, 96] on label "True" at bounding box center [311, 98] width 41 height 19
click at [282, 96] on input "True" at bounding box center [298, 98] width 6 height 5
radio input "true"
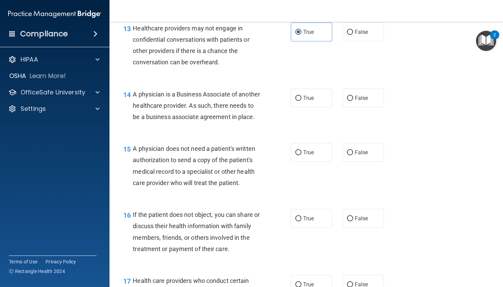
scroll to position [826, 0]
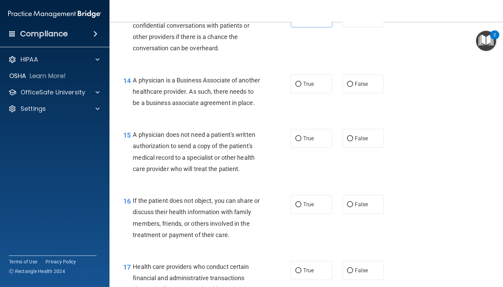
drag, startPoint x: 134, startPoint y: 77, endPoint x: 226, endPoint y: 106, distance: 96.2
click at [226, 106] on div "A physician is a Business Associate of another healthcare provider. As such, th…" at bounding box center [199, 92] width 133 height 34
copy span "A physician is a Business Associate of another healthcare provider. As such, th…"
click at [282, 75] on label "False" at bounding box center [363, 84] width 41 height 19
click at [282, 82] on input "False" at bounding box center [350, 84] width 6 height 5
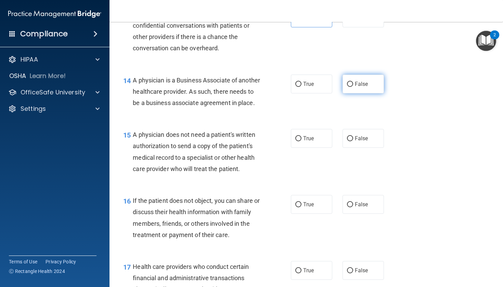
radio input "true"
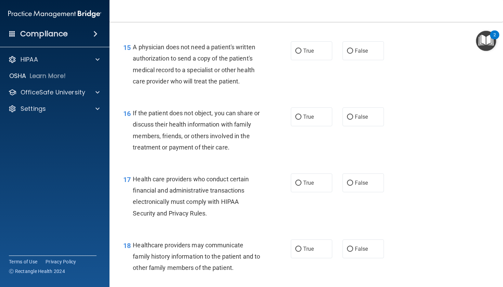
scroll to position [915, 0]
click at [282, 60] on label "True" at bounding box center [311, 50] width 41 height 19
click at [282, 53] on input "True" at bounding box center [298, 50] width 6 height 5
radio input "true"
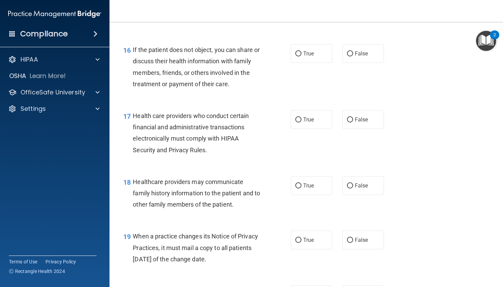
scroll to position [982, 0]
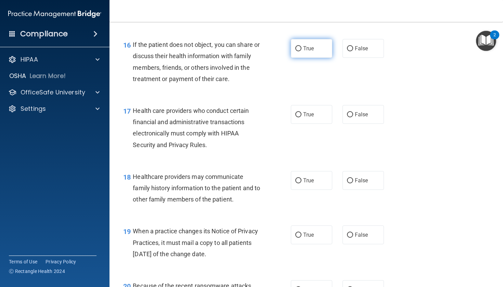
click at [282, 58] on label "True" at bounding box center [311, 48] width 41 height 19
click at [282, 51] on input "True" at bounding box center [298, 48] width 6 height 5
radio input "true"
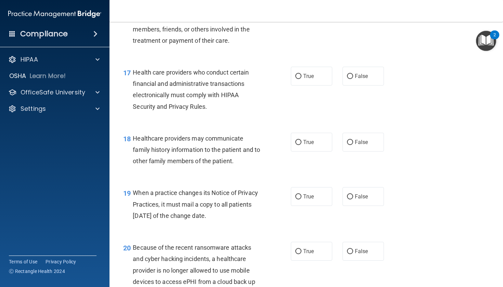
scroll to position [1036, 0]
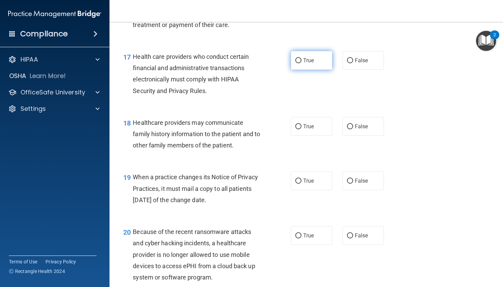
click at [282, 70] on label "True" at bounding box center [311, 60] width 41 height 19
click at [282, 63] on input "True" at bounding box center [298, 60] width 6 height 5
radio input "true"
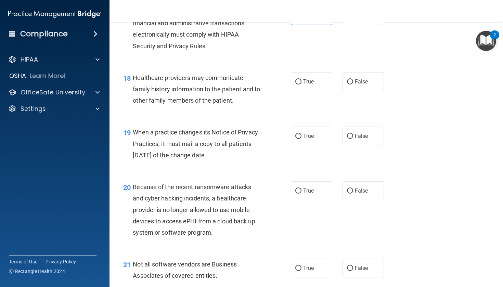
scroll to position [1104, 0]
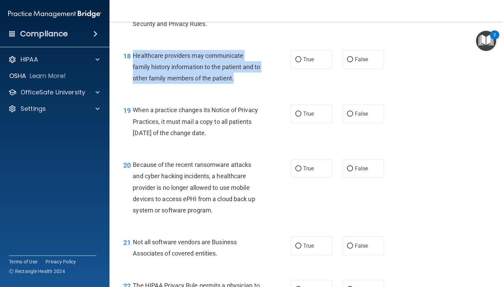
drag, startPoint x: 134, startPoint y: 62, endPoint x: 244, endPoint y: 89, distance: 112.7
click at [244, 84] on div "Healthcare providers may communicate family history information to the patient …" at bounding box center [199, 67] width 133 height 34
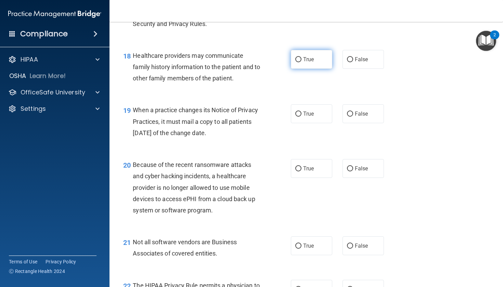
click at [282, 69] on label "True" at bounding box center [311, 59] width 41 height 19
click at [282, 62] on input "True" at bounding box center [298, 59] width 6 height 5
radio input "true"
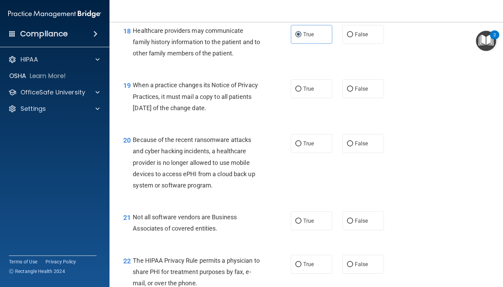
scroll to position [1129, 0]
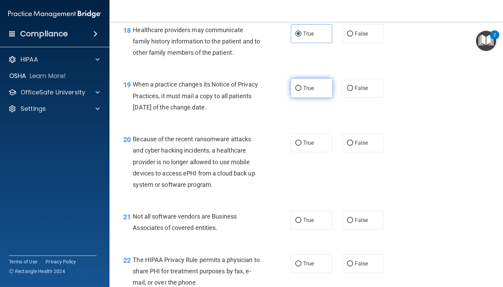
click at [282, 91] on span "True" at bounding box center [308, 88] width 11 height 7
click at [282, 91] on input "True" at bounding box center [298, 88] width 6 height 5
radio input "true"
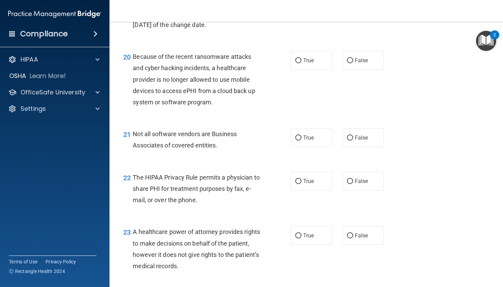
scroll to position [1212, 0]
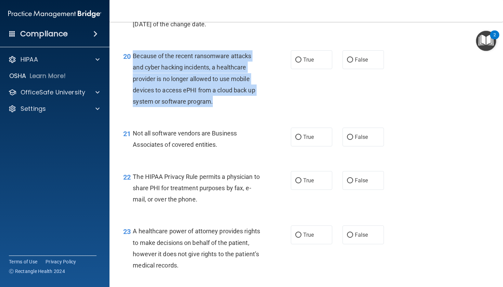
drag, startPoint x: 134, startPoint y: 62, endPoint x: 232, endPoint y: 113, distance: 110.3
click at [232, 111] on div "20 Because of the recent ransomware attacks and cyber hacking incidents, a heal…" at bounding box center [207, 80] width 188 height 60
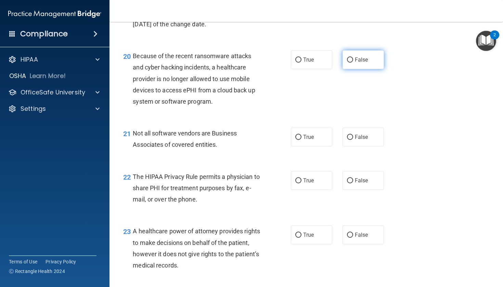
click at [282, 63] on span "False" at bounding box center [361, 59] width 13 height 7
click at [282, 63] on input "False" at bounding box center [350, 59] width 6 height 5
radio input "true"
click at [282, 146] on label "True" at bounding box center [311, 137] width 41 height 19
click at [282, 140] on input "True" at bounding box center [298, 137] width 6 height 5
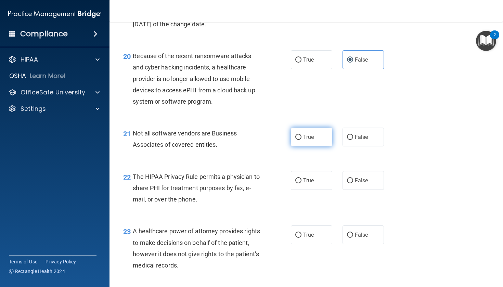
radio input "true"
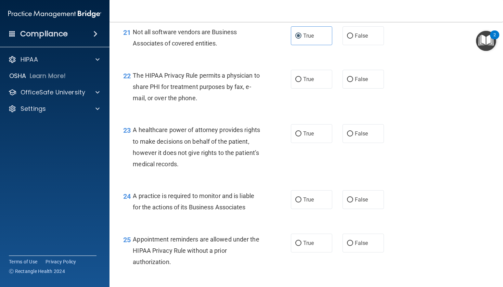
scroll to position [1313, 0]
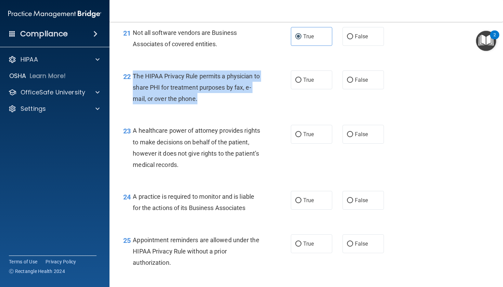
drag, startPoint x: 134, startPoint y: 79, endPoint x: 226, endPoint y: 106, distance: 95.4
click at [226, 105] on div "The HIPAA Privacy Rule permits a physician to share PHI for treatment purposes …" at bounding box center [199, 87] width 133 height 34
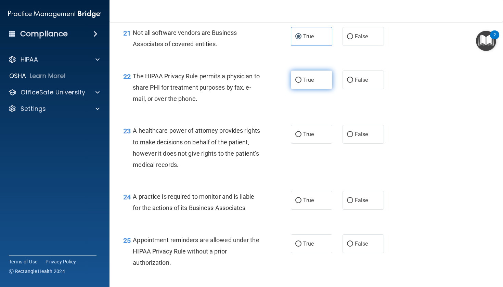
click at [282, 89] on label "True" at bounding box center [311, 79] width 41 height 19
click at [282, 83] on input "True" at bounding box center [298, 80] width 6 height 5
radio input "true"
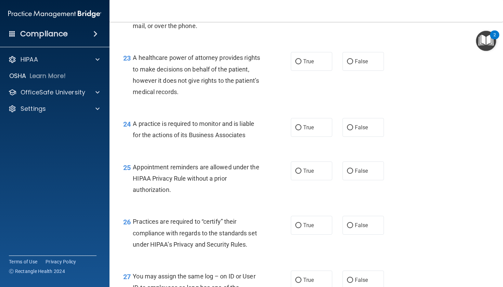
scroll to position [1387, 0]
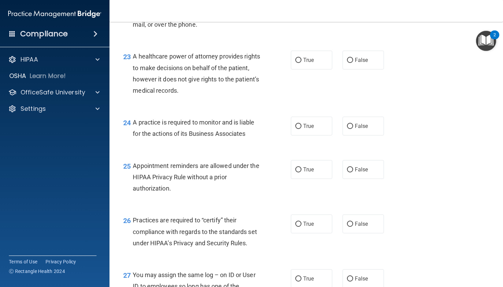
click at [282, 75] on div "23 A healthcare power of attorney provides rights to make decisions on behalf o…" at bounding box center [306, 75] width 376 height 66
click at [282, 64] on label "False" at bounding box center [363, 60] width 41 height 19
click at [282, 63] on input "False" at bounding box center [350, 60] width 6 height 5
radio input "true"
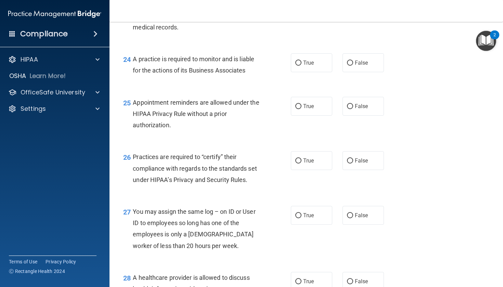
scroll to position [1452, 0]
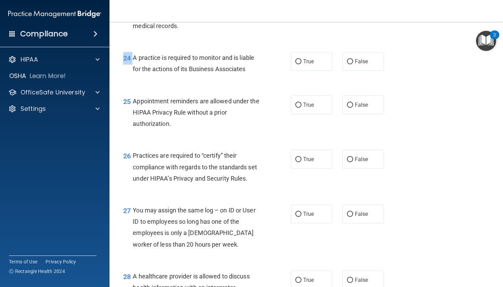
drag, startPoint x: 133, startPoint y: 62, endPoint x: 255, endPoint y: 83, distance: 123.2
click at [255, 83] on div "24 A practice is required to monitor and is liable for the actions of its Busin…" at bounding box center [306, 64] width 376 height 43
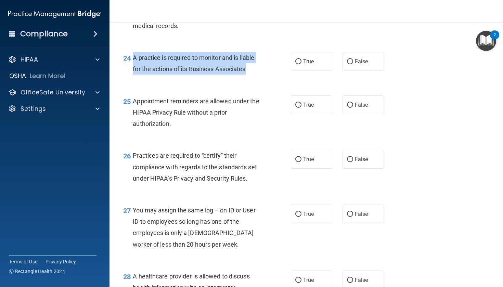
drag, startPoint x: 133, startPoint y: 62, endPoint x: 263, endPoint y: 79, distance: 130.9
click at [263, 78] on div "24 A practice is required to monitor and is liable for the actions of its Busin…" at bounding box center [207, 65] width 188 height 26
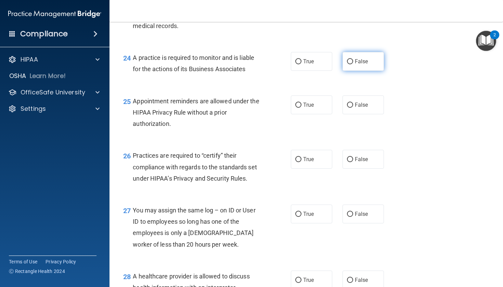
click at [282, 61] on label "False" at bounding box center [363, 61] width 41 height 19
click at [282, 61] on input "False" at bounding box center [350, 61] width 6 height 5
radio input "true"
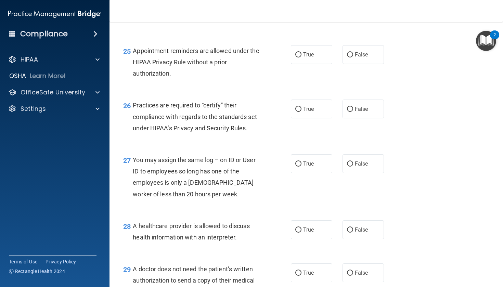
scroll to position [1504, 0]
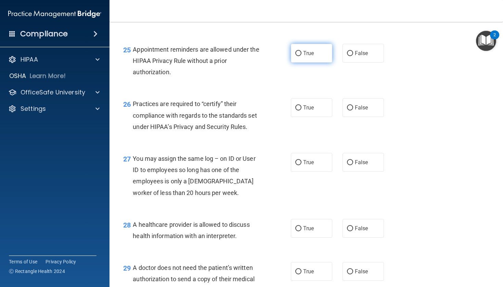
click at [282, 56] on span "True" at bounding box center [308, 53] width 11 height 7
click at [282, 56] on input "True" at bounding box center [298, 53] width 6 height 5
radio input "true"
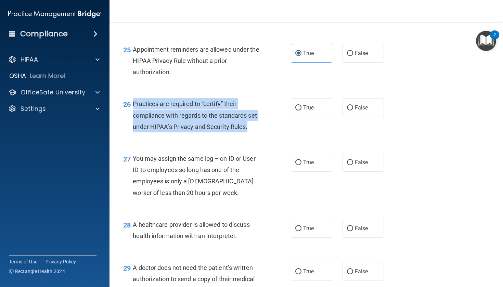
drag, startPoint x: 133, startPoint y: 106, endPoint x: 248, endPoint y: 134, distance: 118.3
click at [248, 130] on span "Practices are required to “certify” their compliance with regards to the standa…" at bounding box center [195, 115] width 124 height 30
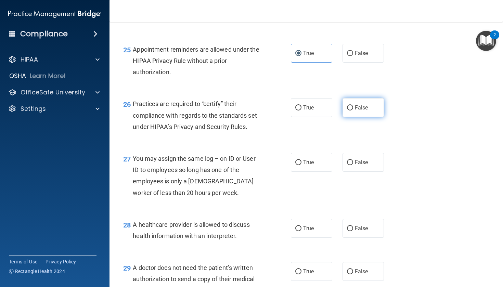
click at [282, 110] on span "False" at bounding box center [361, 107] width 13 height 7
click at [282, 110] on input "False" at bounding box center [350, 107] width 6 height 5
radio input "true"
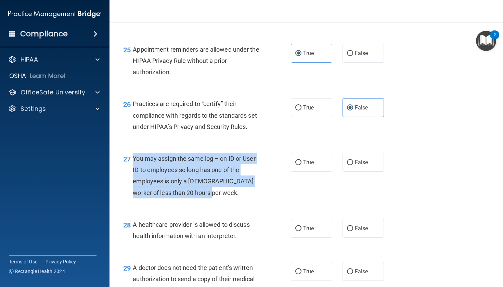
drag, startPoint x: 134, startPoint y: 162, endPoint x: 251, endPoint y: 198, distance: 122.4
click at [251, 198] on div "You may assign the same log – on ID or User ID to employees so long has one of …" at bounding box center [199, 176] width 133 height 46
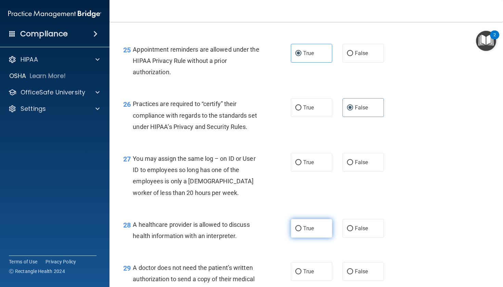
click at [282, 235] on label "True" at bounding box center [311, 228] width 41 height 19
click at [282, 231] on input "True" at bounding box center [298, 228] width 6 height 5
radio input "true"
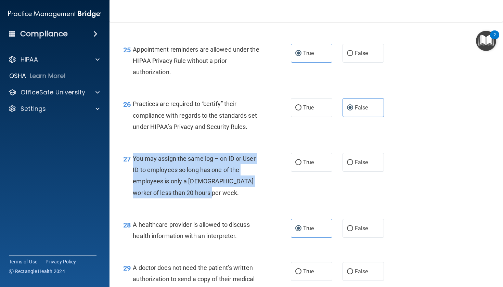
drag, startPoint x: 134, startPoint y: 161, endPoint x: 244, endPoint y: 197, distance: 115.7
click at [244, 197] on div "You may assign the same log – on ID or User ID to employees so long has one of …" at bounding box center [199, 176] width 133 height 46
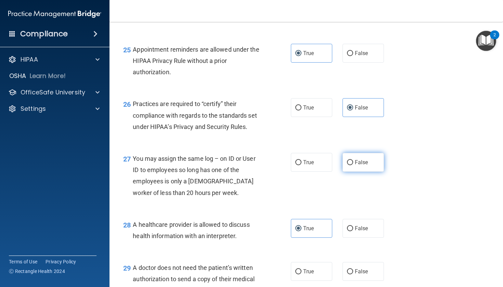
click at [282, 163] on label "False" at bounding box center [363, 162] width 41 height 19
click at [282, 163] on input "False" at bounding box center [350, 162] width 6 height 5
radio input "true"
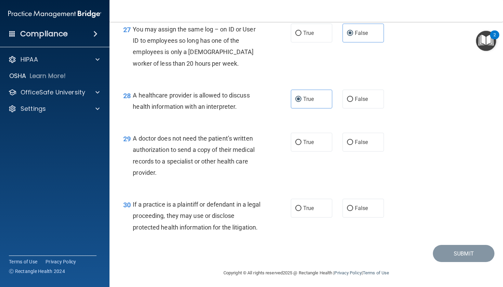
scroll to position [1638, 0]
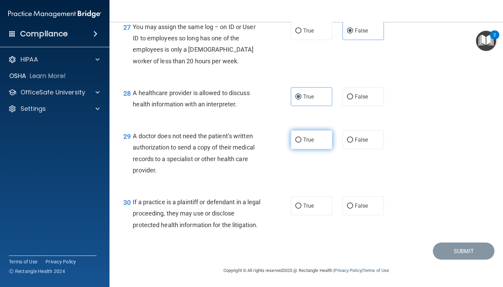
click at [282, 137] on label "True" at bounding box center [311, 139] width 41 height 19
click at [282, 138] on input "True" at bounding box center [298, 140] width 6 height 5
radio input "true"
drag, startPoint x: 134, startPoint y: 203, endPoint x: 244, endPoint y: 234, distance: 114.6
click at [245, 235] on div "30 If a practice is a plaintiff or defendant in a legal proceeding, they may us…" at bounding box center [306, 215] width 376 height 55
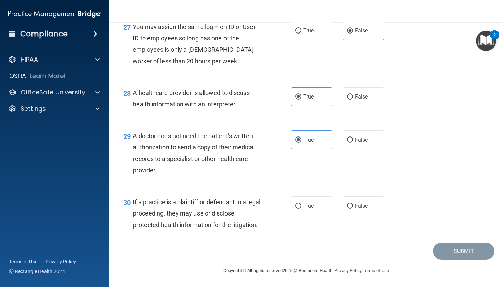
click at [155, 191] on div "30 If a practice is a plaintiff or defendant in a legal proceeding, they may us…" at bounding box center [306, 215] width 376 height 55
drag, startPoint x: 133, startPoint y: 202, endPoint x: 251, endPoint y: 234, distance: 122.7
click at [251, 234] on div "30 If a practice is a plaintiff or defendant in a legal proceeding, they may us…" at bounding box center [306, 215] width 376 height 55
click at [133, 201] on span "If a practice is a plaintiff or defendant in a legal proceeding, they may use o…" at bounding box center [197, 213] width 128 height 30
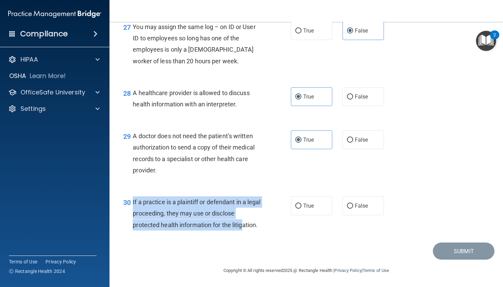
drag, startPoint x: 133, startPoint y: 201, endPoint x: 244, endPoint y: 228, distance: 114.0
click at [244, 228] on span "If a practice is a plaintiff or defendant in a legal proceeding, they may use o…" at bounding box center [197, 213] width 128 height 30
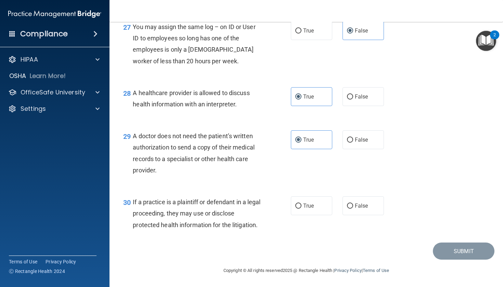
click at [251, 227] on span "If a practice is a plaintiff or defendant in a legal proceeding, they may use o…" at bounding box center [197, 213] width 128 height 30
click at [261, 227] on div "If a practice is a plaintiff or defendant in a legal proceeding, they may use o…" at bounding box center [199, 213] width 133 height 34
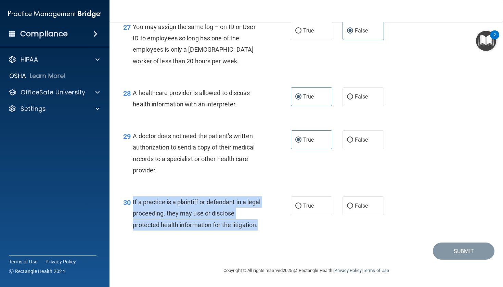
drag, startPoint x: 259, startPoint y: 227, endPoint x: 132, endPoint y: 199, distance: 129.9
click at [132, 199] on div "30 If a practice is a plaintiff or defendant in a legal proceeding, they may us…" at bounding box center [207, 215] width 188 height 38
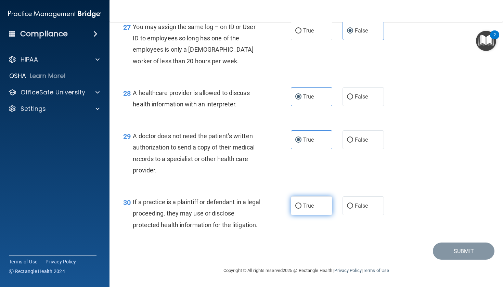
click at [282, 203] on label "True" at bounding box center [311, 205] width 41 height 19
click at [282, 204] on input "True" at bounding box center [298, 206] width 6 height 5
radio input "true"
click at [282, 257] on button "Submit" at bounding box center [464, 251] width 62 height 17
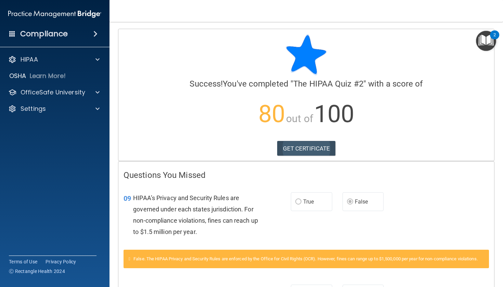
click at [282, 148] on link "GET CERTIFICATE" at bounding box center [306, 148] width 59 height 15
click at [282, 44] on img "Open Resource Center, 2 new notifications" at bounding box center [486, 41] width 20 height 20
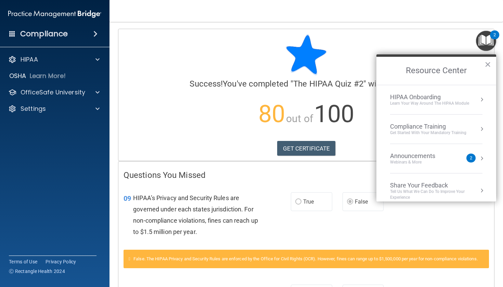
click at [282, 157] on div "Announcements" at bounding box center [419, 156] width 59 height 8
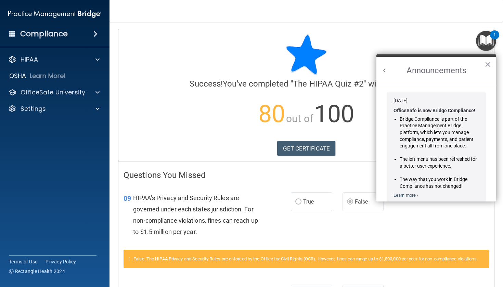
click at [282, 72] on button "Back to Resource Center Home" at bounding box center [384, 70] width 7 height 7
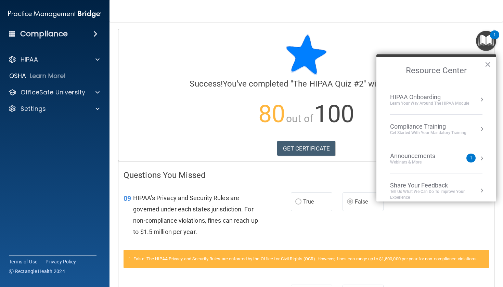
click at [282, 125] on div "Compliance Training" at bounding box center [428, 127] width 76 height 8
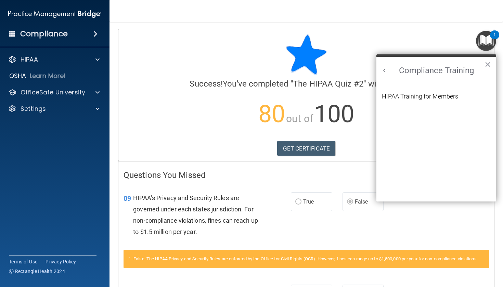
click at [282, 99] on div "HIPAA Training for Members" at bounding box center [420, 96] width 76 height 6
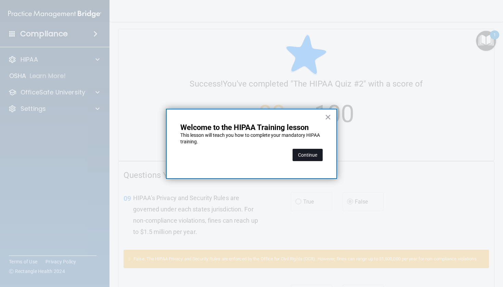
click at [282, 157] on button "Continue" at bounding box center [308, 155] width 30 height 12
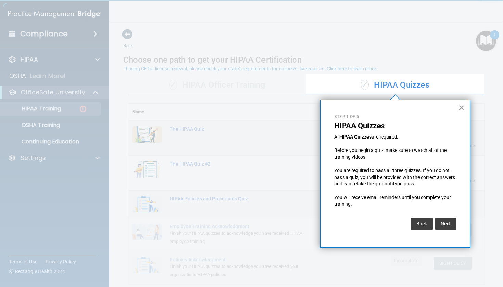
click at [282, 108] on button "×" at bounding box center [461, 107] width 7 height 11
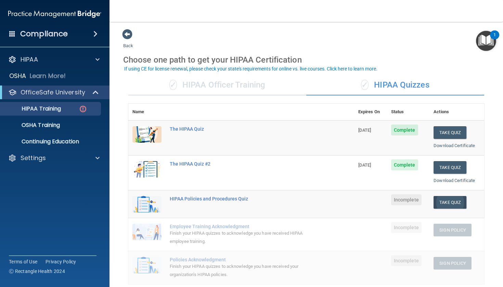
click at [282, 202] on button "Take Quiz" at bounding box center [450, 202] width 33 height 13
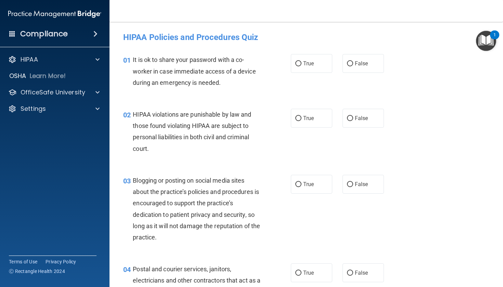
click at [132, 59] on div "01" at bounding box center [125, 60] width 15 height 13
drag, startPoint x: 134, startPoint y: 59, endPoint x: 140, endPoint y: 59, distance: 6.5
click at [140, 59] on span "It is ok to share your password with a co-worker in case immediate access of a …" at bounding box center [194, 71] width 123 height 30
click at [132, 60] on div "01" at bounding box center [125, 60] width 15 height 13
click at [133, 60] on span "It is ok to share your password with a co-worker in case immediate access of a …" at bounding box center [194, 71] width 123 height 30
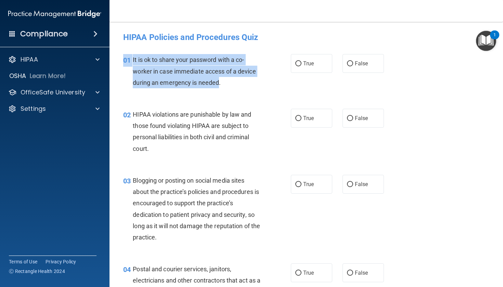
drag, startPoint x: 133, startPoint y: 60, endPoint x: 203, endPoint y: 81, distance: 73.2
click at [204, 81] on span "It is ok to share your password with a co-worker in case immediate access of a …" at bounding box center [194, 71] width 123 height 30
click at [203, 81] on span "It is ok to share your password with a co-worker in case immediate access of a …" at bounding box center [194, 71] width 123 height 30
drag, startPoint x: 133, startPoint y: 59, endPoint x: 222, endPoint y: 85, distance: 92.6
click at [222, 85] on div "It is ok to share your password with a co-worker in case immediate access of a …" at bounding box center [199, 71] width 133 height 34
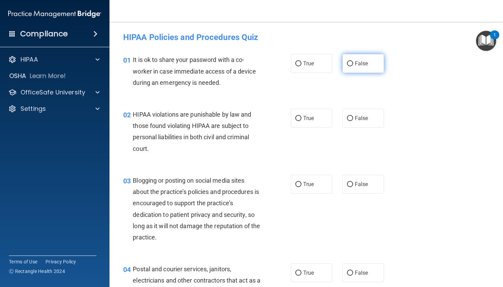
click at [282, 61] on span "False" at bounding box center [361, 63] width 13 height 7
click at [282, 61] on input "False" at bounding box center [350, 63] width 6 height 5
radio input "true"
click at [282, 122] on label "True" at bounding box center [311, 118] width 41 height 19
click at [282, 121] on input "True" at bounding box center [298, 118] width 6 height 5
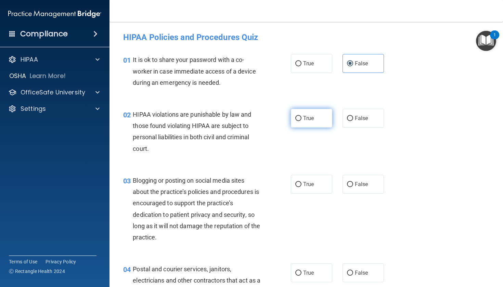
radio input "true"
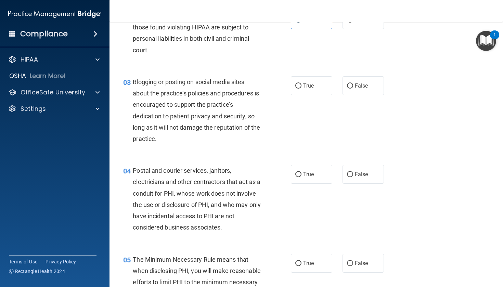
scroll to position [100, 0]
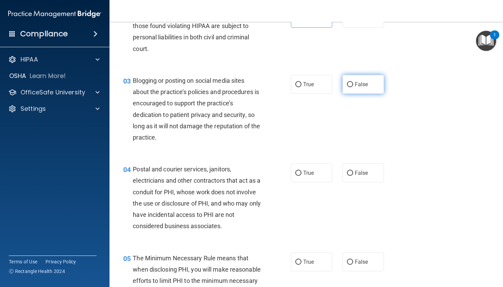
click at [282, 92] on label "False" at bounding box center [363, 84] width 41 height 19
click at [282, 87] on input "False" at bounding box center [350, 84] width 6 height 5
radio input "true"
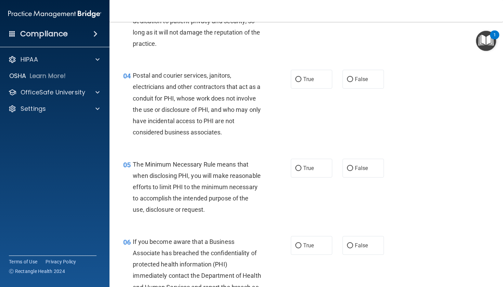
scroll to position [197, 0]
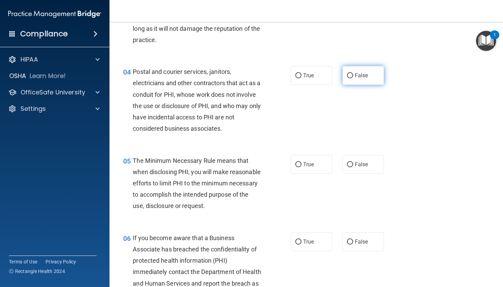
click at [282, 79] on label "False" at bounding box center [363, 75] width 41 height 19
click at [282, 78] on input "False" at bounding box center [350, 75] width 6 height 5
radio input "true"
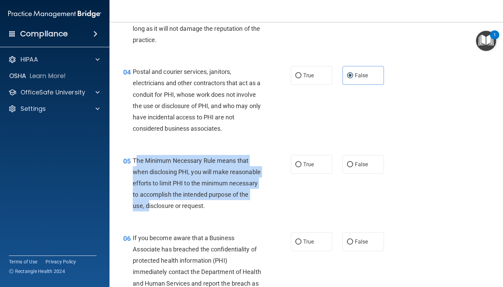
drag, startPoint x: 135, startPoint y: 159, endPoint x: 215, endPoint y: 206, distance: 92.8
click at [215, 206] on span "The Minimum Necessary Rule means that when disclosing PHI, you will make reason…" at bounding box center [197, 183] width 128 height 53
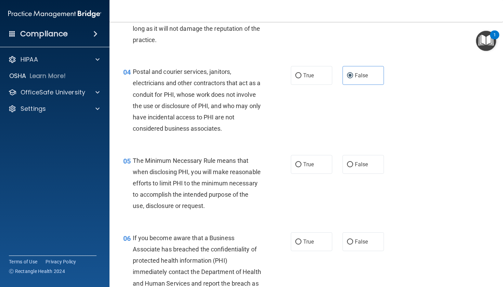
click at [133, 158] on span "The Minimum Necessary Rule means that when disclosing PHI, you will make reason…" at bounding box center [197, 183] width 128 height 53
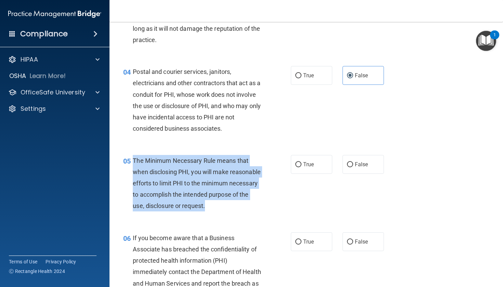
drag, startPoint x: 133, startPoint y: 158, endPoint x: 226, endPoint y: 221, distance: 112.6
click at [226, 215] on div "05 The Minimum Necessary Rule means that when disclosing PHI, you will make rea…" at bounding box center [207, 185] width 188 height 60
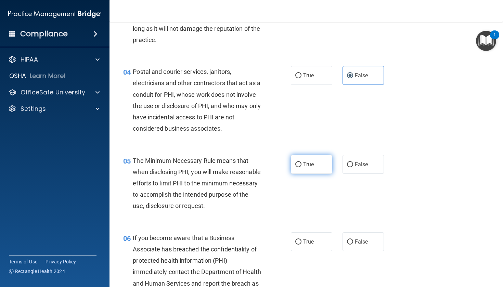
click at [282, 170] on label "True" at bounding box center [311, 164] width 41 height 19
click at [282, 167] on input "True" at bounding box center [298, 164] width 6 height 5
radio input "true"
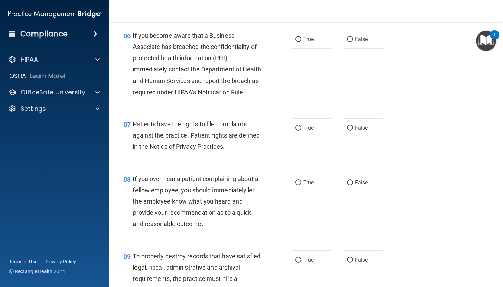
scroll to position [400, 0]
click at [282, 48] on label "True" at bounding box center [311, 38] width 41 height 19
click at [282, 42] on input "True" at bounding box center [298, 39] width 6 height 5
radio input "true"
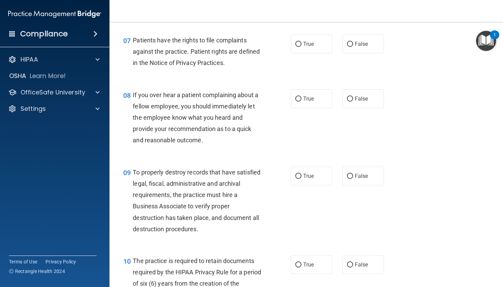
scroll to position [485, 0]
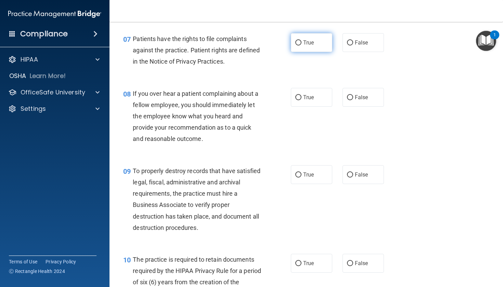
click at [282, 51] on label "True" at bounding box center [311, 42] width 41 height 19
click at [282, 46] on input "True" at bounding box center [298, 42] width 6 height 5
radio input "true"
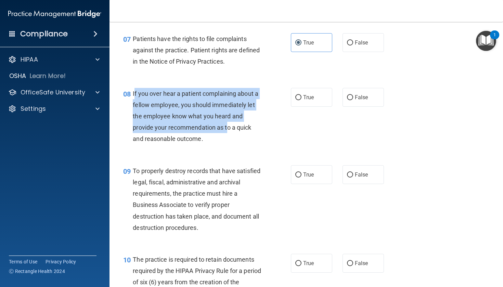
drag, startPoint x: 134, startPoint y: 101, endPoint x: 229, endPoint y: 137, distance: 101.4
click at [229, 137] on span "If you over hear a patient complaining about a fellow employee, you should imme…" at bounding box center [196, 116] width 126 height 53
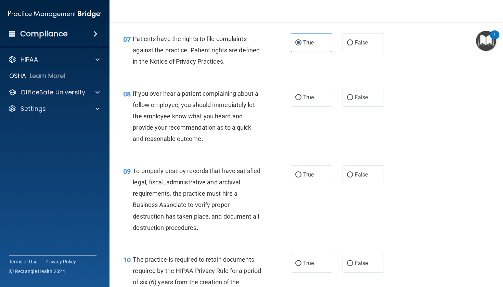
click at [132, 101] on div "08" at bounding box center [125, 94] width 15 height 13
click at [133, 101] on span "If you over hear a patient complaining about a fellow employee, you should imme…" at bounding box center [196, 116] width 126 height 53
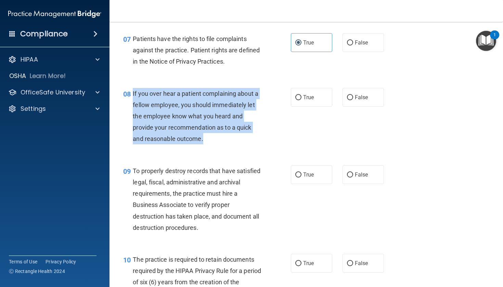
drag, startPoint x: 133, startPoint y: 101, endPoint x: 231, endPoint y: 151, distance: 110.2
click at [231, 145] on div "If you over hear a patient complaining about a fellow employee, you should imme…" at bounding box center [199, 116] width 133 height 57
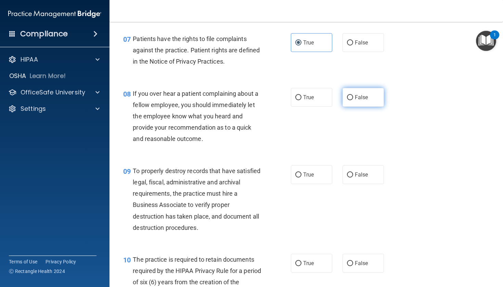
click at [282, 101] on span "False" at bounding box center [361, 97] width 13 height 7
click at [282, 100] on input "False" at bounding box center [350, 97] width 6 height 5
radio input "true"
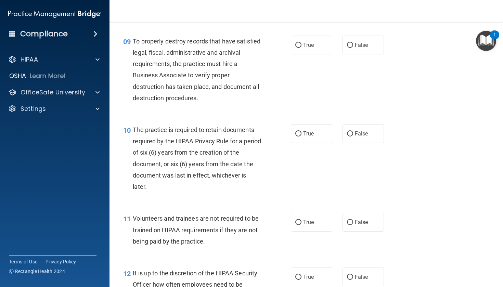
scroll to position [621, 0]
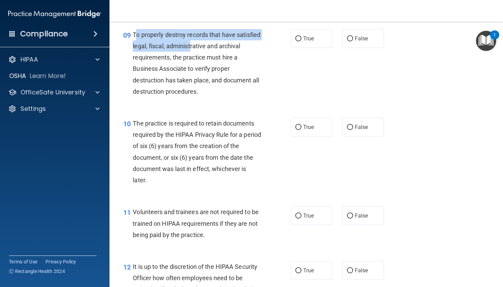
drag, startPoint x: 135, startPoint y: 42, endPoint x: 192, endPoint y: 53, distance: 57.9
click at [192, 53] on span "To properly destroy records that have satisfied legal, fiscal, administrative a…" at bounding box center [197, 63] width 128 height 64
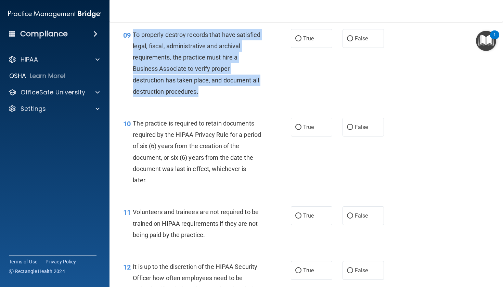
drag, startPoint x: 134, startPoint y: 42, endPoint x: 246, endPoint y: 96, distance: 123.7
click at [246, 96] on div "To properly destroy records that have satisfied legal, fiscal, administrative a…" at bounding box center [199, 63] width 133 height 68
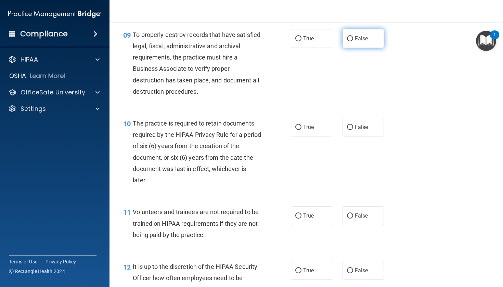
click at [282, 48] on label "False" at bounding box center [363, 38] width 41 height 19
click at [282, 41] on input "False" at bounding box center [350, 38] width 6 height 5
radio input "true"
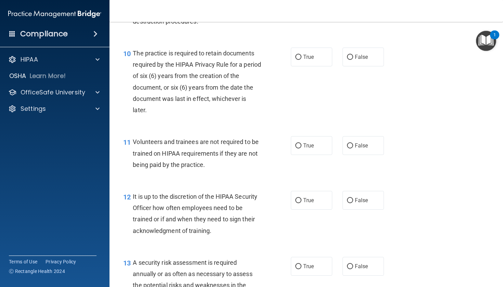
scroll to position [695, 0]
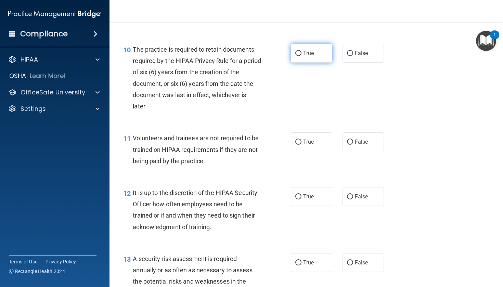
click at [282, 63] on label "True" at bounding box center [311, 53] width 41 height 19
click at [282, 56] on input "True" at bounding box center [298, 53] width 6 height 5
radio input "true"
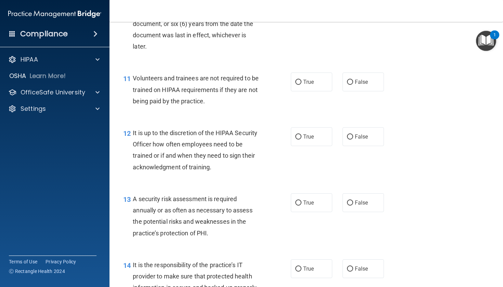
scroll to position [759, 0]
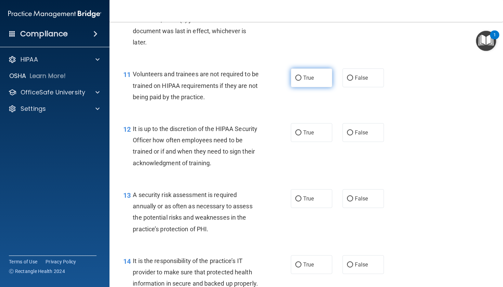
click at [282, 81] on span "True" at bounding box center [308, 78] width 11 height 7
click at [282, 81] on input "True" at bounding box center [298, 78] width 6 height 5
radio input "true"
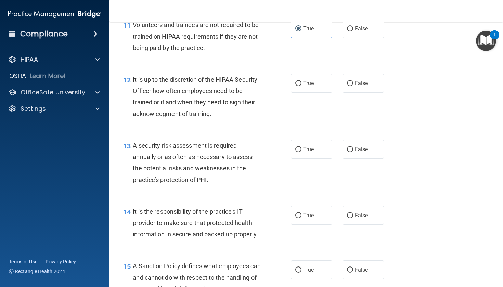
scroll to position [808, 0]
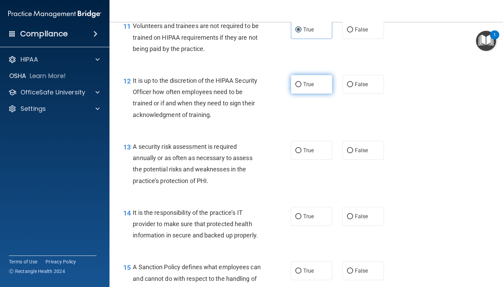
click at [282, 88] on span "True" at bounding box center [308, 84] width 11 height 7
click at [282, 87] on input "True" at bounding box center [298, 84] width 6 height 5
radio input "true"
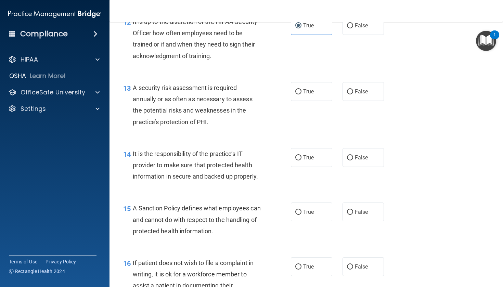
scroll to position [876, 0]
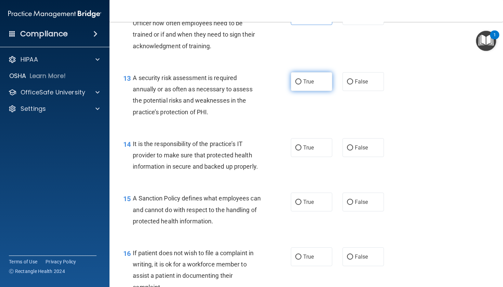
click at [282, 83] on label "True" at bounding box center [311, 81] width 41 height 19
click at [282, 83] on input "True" at bounding box center [298, 81] width 6 height 5
radio input "true"
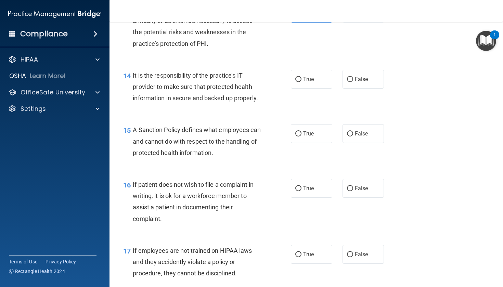
scroll to position [956, 0]
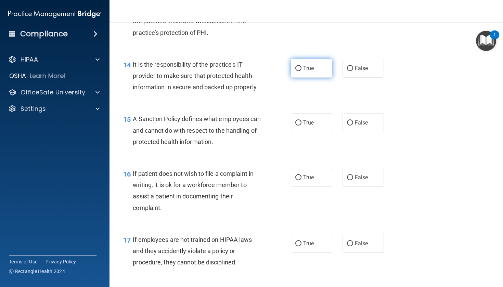
click at [282, 72] on label "True" at bounding box center [311, 68] width 41 height 19
click at [282, 71] on input "True" at bounding box center [298, 68] width 6 height 5
radio input "true"
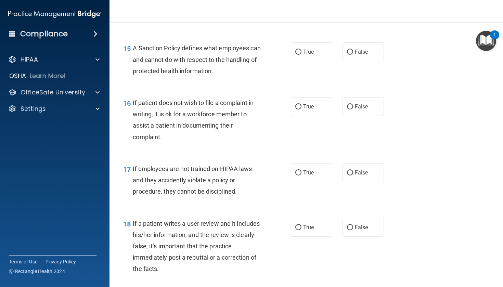
scroll to position [1029, 0]
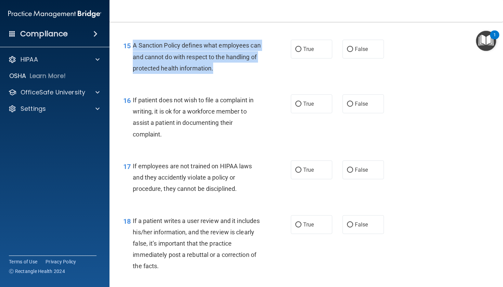
drag, startPoint x: 133, startPoint y: 51, endPoint x: 252, endPoint y: 77, distance: 121.1
click at [252, 74] on div "A Sanction Policy defines what employees can and cannot do with respect to the …" at bounding box center [199, 57] width 133 height 34
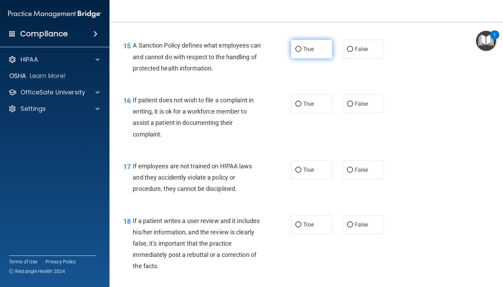
click at [282, 59] on label "True" at bounding box center [311, 49] width 41 height 19
click at [282, 52] on input "True" at bounding box center [298, 49] width 6 height 5
radio input "true"
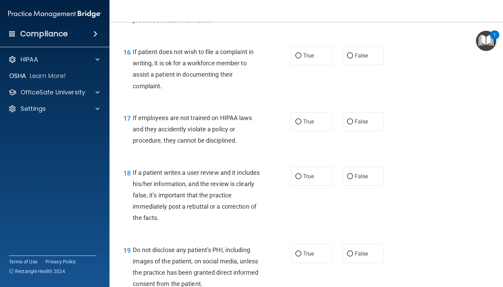
scroll to position [1079, 0]
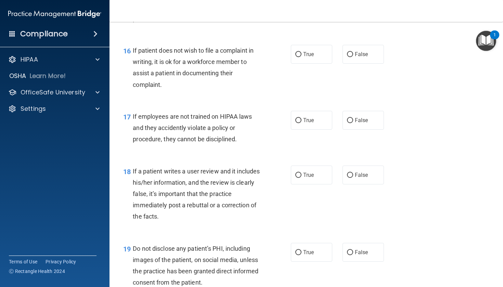
click at [134, 57] on span "If patient does not wish to file a complaint in writing, it is ok for a workfor…" at bounding box center [193, 67] width 121 height 41
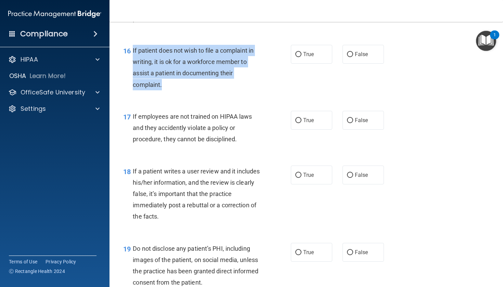
drag, startPoint x: 133, startPoint y: 57, endPoint x: 226, endPoint y: 97, distance: 101.5
click at [226, 94] on div "16 If patient does not wish to file a complaint in writing, it is ok for a work…" at bounding box center [207, 69] width 188 height 49
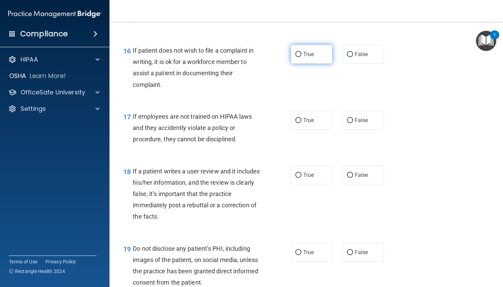
click at [282, 64] on label "True" at bounding box center [311, 54] width 41 height 19
click at [282, 57] on input "True" at bounding box center [298, 54] width 6 height 5
radio input "true"
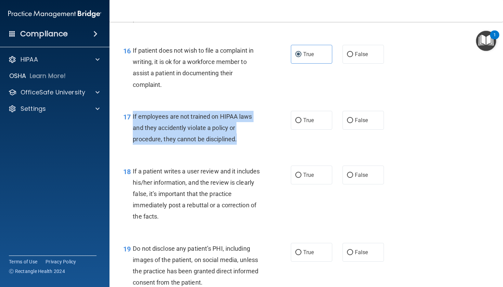
drag, startPoint x: 133, startPoint y: 121, endPoint x: 240, endPoint y: 154, distance: 111.2
click at [240, 149] on div "17 If employees are not trained on HIPAA laws and they accidently violate a pol…" at bounding box center [207, 130] width 188 height 38
click at [282, 123] on input "True" at bounding box center [298, 120] width 6 height 5
radio input "true"
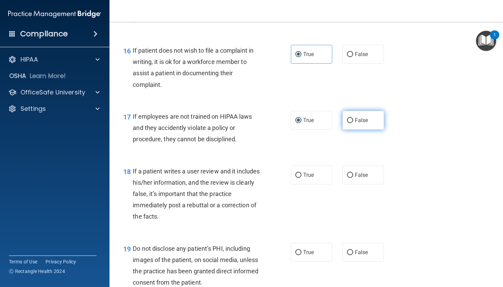
click at [282, 130] on label "False" at bounding box center [363, 120] width 41 height 19
click at [282, 123] on input "False" at bounding box center [350, 120] width 6 height 5
radio input "true"
radio input "false"
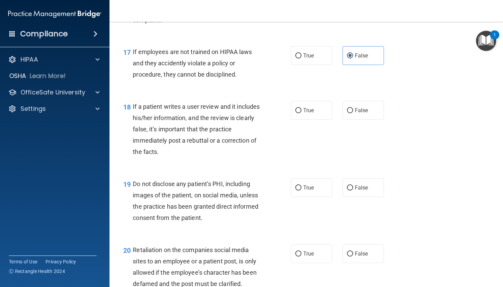
scroll to position [1165, 0]
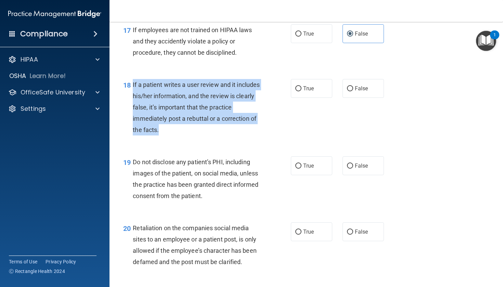
drag, startPoint x: 133, startPoint y: 91, endPoint x: 227, endPoint y: 141, distance: 106.7
click at [227, 139] on div "18 If a patient writes a user review and it includes his/her information, and t…" at bounding box center [207, 109] width 188 height 60
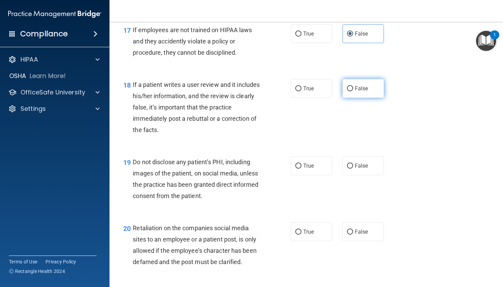
click at [282, 92] on span "False" at bounding box center [361, 88] width 13 height 7
click at [282, 91] on input "False" at bounding box center [350, 88] width 6 height 5
radio input "true"
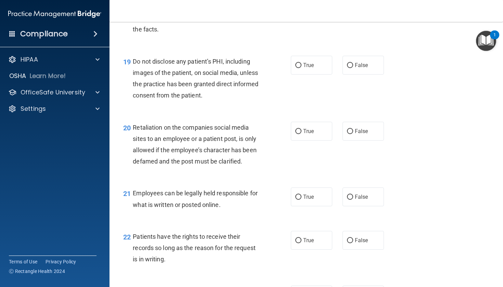
scroll to position [1266, 0]
click at [282, 68] on span "True" at bounding box center [308, 65] width 11 height 7
click at [282, 68] on input "True" at bounding box center [298, 65] width 6 height 5
radio input "true"
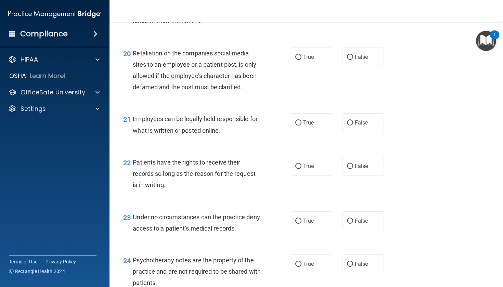
scroll to position [1350, 0]
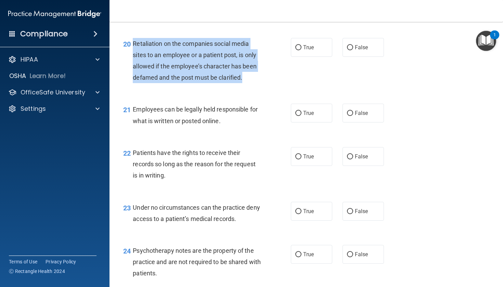
drag, startPoint x: 133, startPoint y: 47, endPoint x: 246, endPoint y: 91, distance: 121.1
click at [246, 87] on div "20 Retaliation on the companies social media sites to an employee or a patient …" at bounding box center [207, 62] width 188 height 49
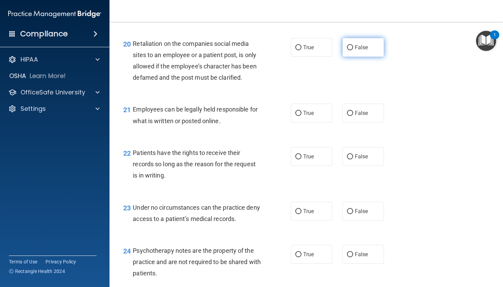
click at [282, 51] on span "False" at bounding box center [361, 47] width 13 height 7
click at [282, 50] on input "False" at bounding box center [350, 47] width 6 height 5
radio input "true"
click at [282, 117] on label "True" at bounding box center [311, 113] width 41 height 19
click at [282, 116] on input "True" at bounding box center [298, 113] width 6 height 5
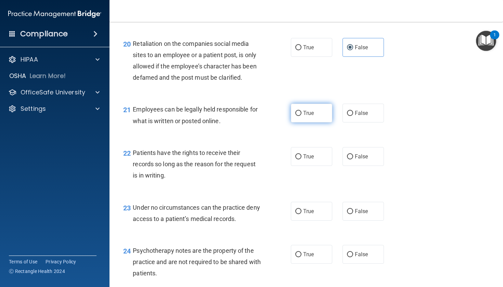
radio input "true"
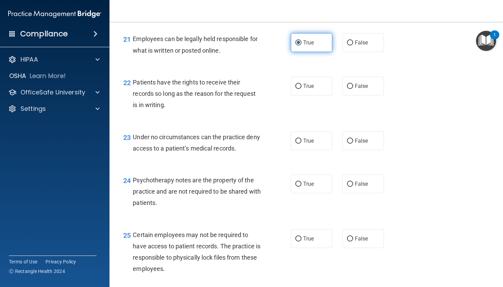
scroll to position [1435, 0]
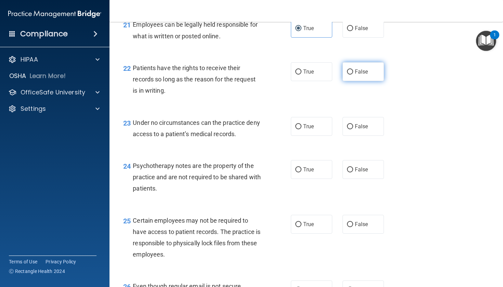
click at [282, 79] on label "False" at bounding box center [363, 71] width 41 height 19
click at [282, 75] on input "False" at bounding box center [350, 71] width 6 height 5
radio input "true"
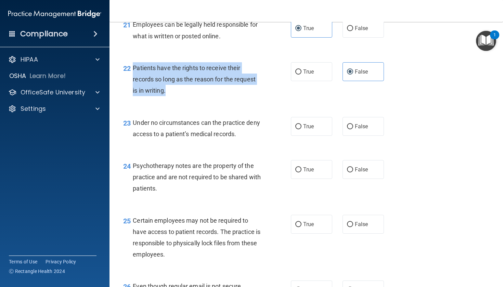
drag, startPoint x: 133, startPoint y: 72, endPoint x: 223, endPoint y: 95, distance: 93.3
click at [223, 95] on div "Patients have the rights to receive their records so long as the reason for the…" at bounding box center [199, 79] width 133 height 34
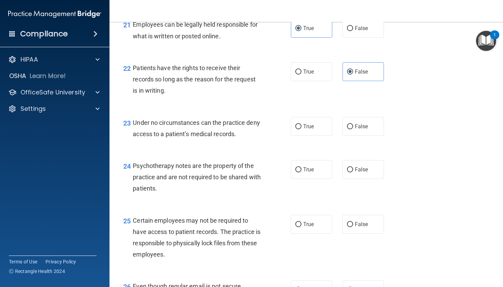
click at [282, 124] on div "23 Under no circumstances can the practice deny access to a patient’s medical r…" at bounding box center [306, 129] width 376 height 43
click at [282, 129] on input "True" at bounding box center [298, 126] width 6 height 5
radio input "true"
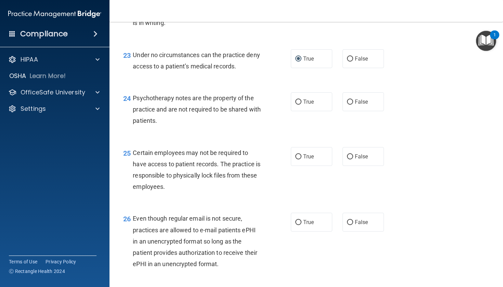
scroll to position [1507, 0]
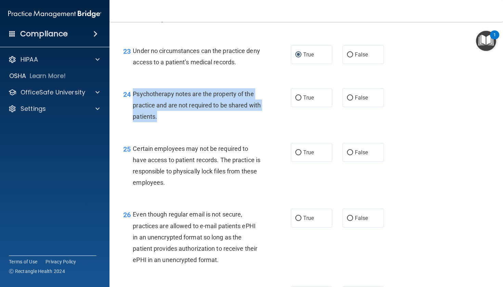
drag, startPoint x: 134, startPoint y: 98, endPoint x: 211, endPoint y: 127, distance: 82.1
click at [211, 126] on div "24 Psychotherapy notes are the property of the practice and are not required to…" at bounding box center [207, 107] width 188 height 38
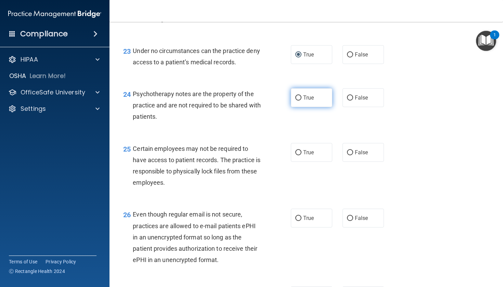
click at [282, 100] on span "True" at bounding box center [308, 97] width 11 height 7
click at [282, 100] on input "True" at bounding box center [298, 97] width 6 height 5
radio input "true"
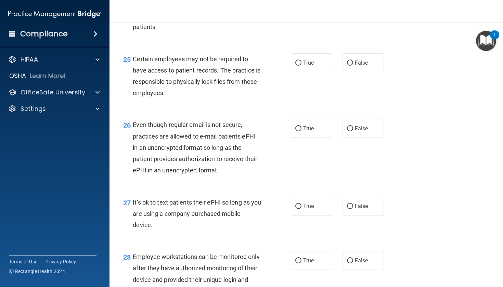
scroll to position [1601, 0]
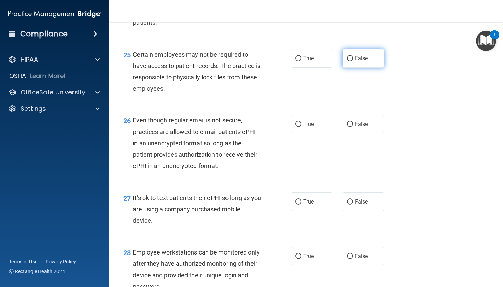
click at [282, 65] on label "False" at bounding box center [363, 58] width 41 height 19
click at [282, 61] on input "False" at bounding box center [350, 58] width 6 height 5
radio input "true"
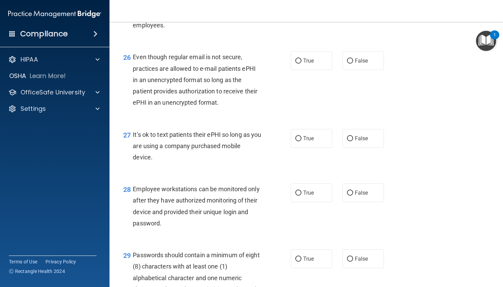
scroll to position [1664, 0]
click at [282, 70] on label "True" at bounding box center [311, 60] width 41 height 19
click at [282, 63] on input "True" at bounding box center [298, 60] width 6 height 5
radio input "true"
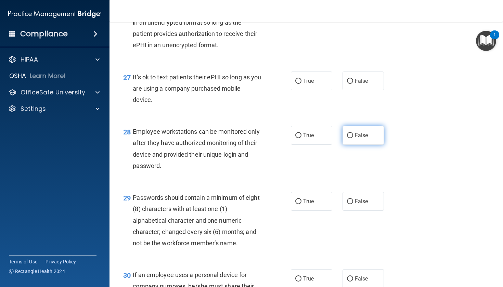
scroll to position [1723, 0]
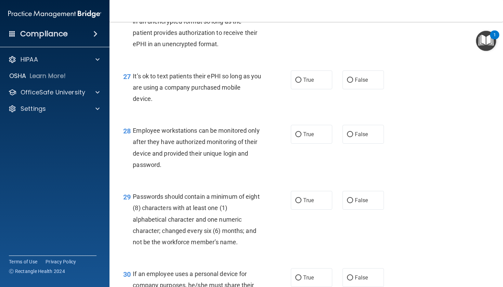
drag, startPoint x: 132, startPoint y: 79, endPoint x: 186, endPoint y: 101, distance: 58.3
click at [186, 101] on div "27 It’s ok to text patients their ePHI so long as you are using a company purch…" at bounding box center [207, 89] width 188 height 38
click at [282, 80] on span "True" at bounding box center [308, 80] width 11 height 7
click at [282, 80] on input "True" at bounding box center [298, 80] width 6 height 5
radio input "true"
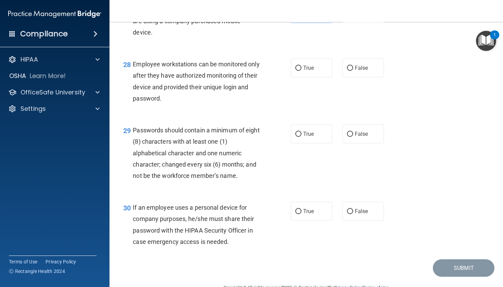
scroll to position [1790, 0]
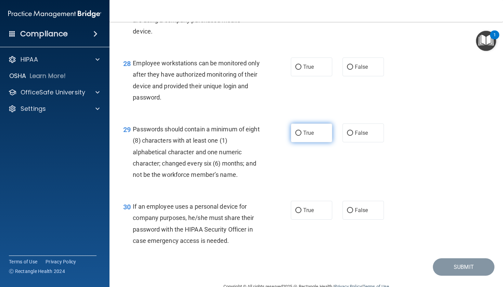
click at [282, 141] on label "True" at bounding box center [311, 133] width 41 height 19
click at [282, 136] on input "True" at bounding box center [298, 133] width 6 height 5
radio input "true"
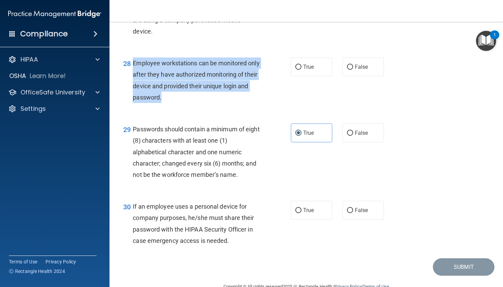
drag, startPoint x: 133, startPoint y: 65, endPoint x: 225, endPoint y: 95, distance: 96.3
click at [225, 95] on div "Employee workstations can be monitored only after they have authorized monitori…" at bounding box center [199, 80] width 133 height 46
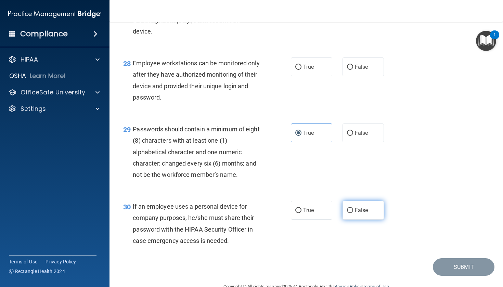
click at [282, 207] on label "False" at bounding box center [363, 210] width 41 height 19
click at [282, 208] on input "False" at bounding box center [350, 210] width 6 height 5
radio input "true"
click at [282, 72] on label "False" at bounding box center [363, 66] width 41 height 19
click at [282, 70] on input "False" at bounding box center [350, 67] width 6 height 5
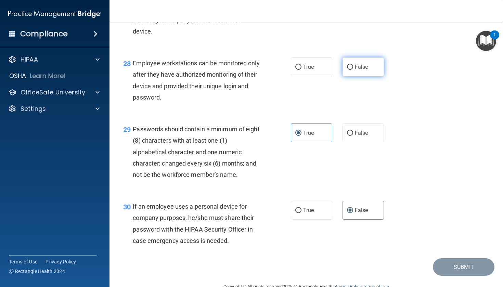
radio input "true"
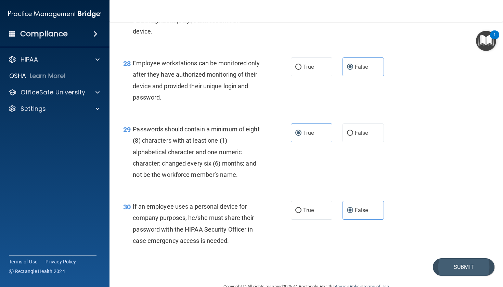
click at [282, 257] on button "Submit" at bounding box center [464, 266] width 62 height 17
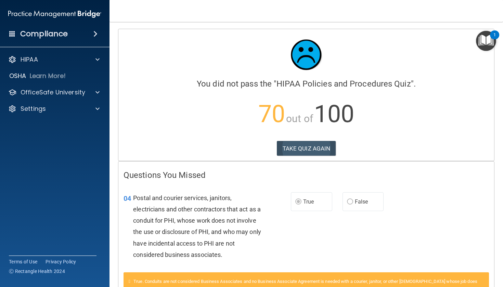
click at [282, 151] on button "TAKE QUIZ AGAIN" at bounding box center [306, 148] width 59 height 15
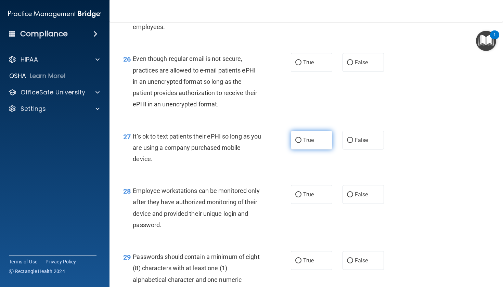
scroll to position [1672, 0]
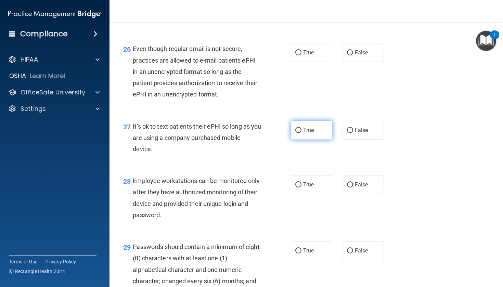
click at [282, 133] on input "True" at bounding box center [298, 130] width 6 height 5
radio input "true"
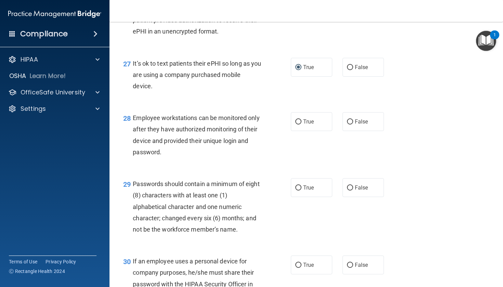
scroll to position [1743, 0]
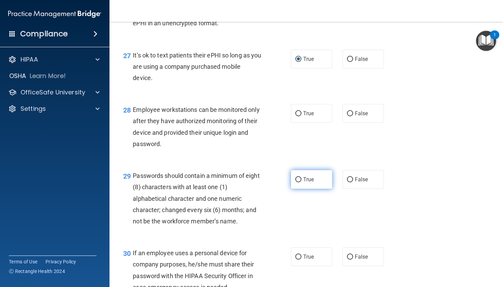
click at [282, 183] on span "True" at bounding box center [308, 179] width 11 height 7
click at [282, 182] on input "True" at bounding box center [298, 179] width 6 height 5
radio input "true"
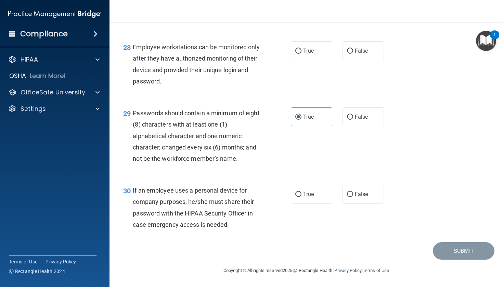
scroll to position [1808, 0]
click at [282, 199] on label "False" at bounding box center [363, 194] width 41 height 19
click at [282, 197] on input "False" at bounding box center [350, 194] width 6 height 5
radio input "true"
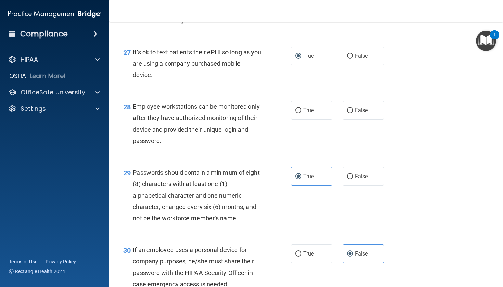
scroll to position [1746, 0]
click at [282, 105] on label "False" at bounding box center [363, 110] width 41 height 19
click at [282, 108] on input "False" at bounding box center [350, 110] width 6 height 5
radio input "true"
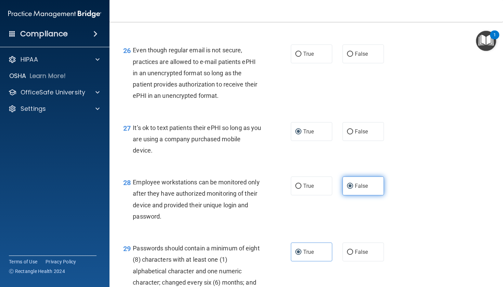
scroll to position [1669, 0]
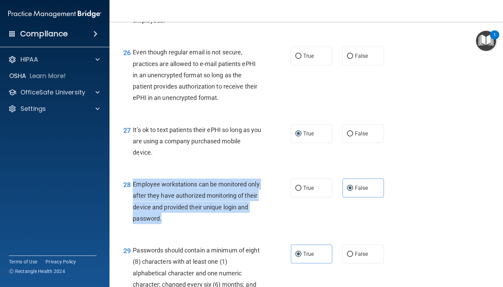
drag, startPoint x: 134, startPoint y: 186, endPoint x: 227, endPoint y: 219, distance: 99.0
click at [227, 219] on div "Employee workstations can be monitored only after they have authorized monitori…" at bounding box center [199, 202] width 133 height 46
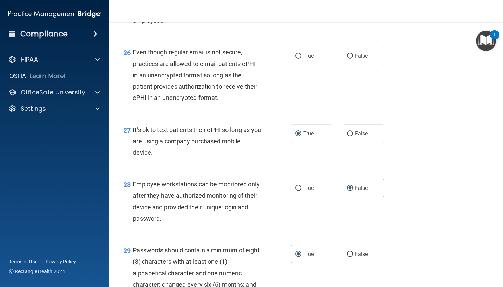
click at [282, 189] on div "28 Employee workstations can be monitored only after they have authorized monit…" at bounding box center [306, 203] width 376 height 66
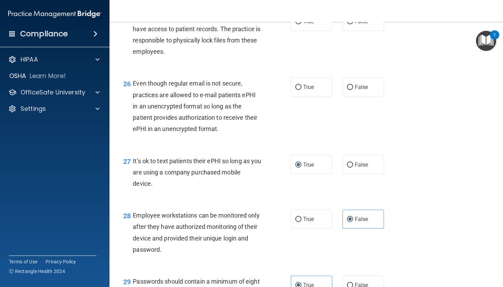
scroll to position [1635, 0]
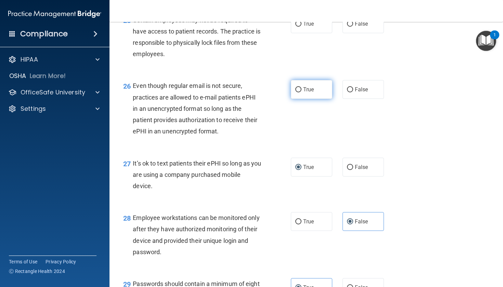
click at [282, 98] on label "True" at bounding box center [311, 89] width 41 height 19
click at [282, 92] on input "True" at bounding box center [298, 89] width 6 height 5
radio input "true"
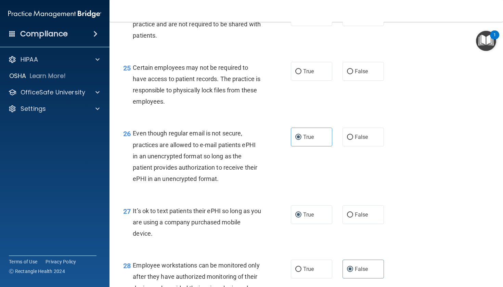
scroll to position [1580, 0]
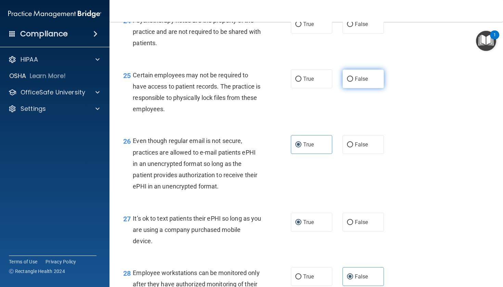
click at [282, 81] on span "False" at bounding box center [361, 79] width 13 height 7
click at [282, 81] on input "False" at bounding box center [350, 79] width 6 height 5
radio input "true"
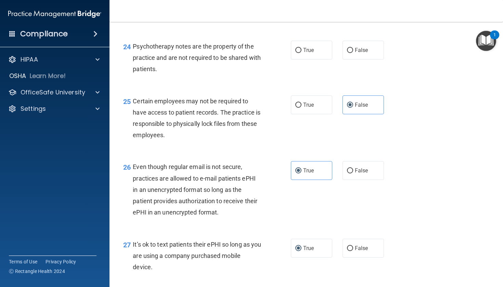
scroll to position [1529, 0]
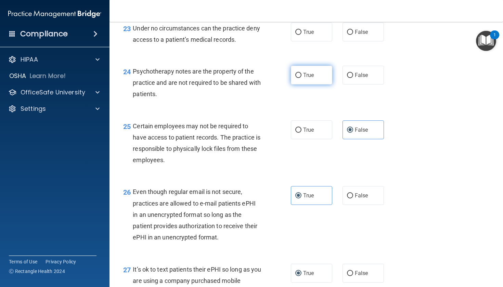
click at [282, 78] on input "True" at bounding box center [298, 75] width 6 height 5
radio input "true"
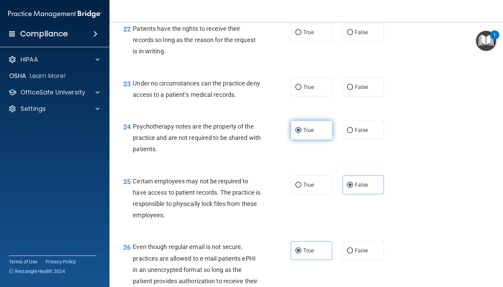
scroll to position [1456, 0]
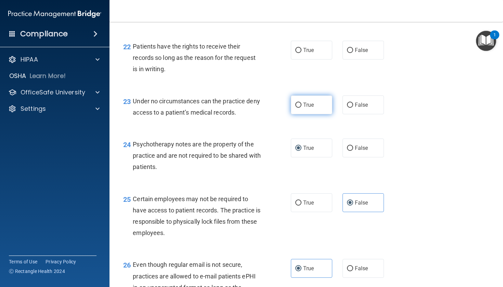
click at [282, 105] on label "True" at bounding box center [311, 104] width 41 height 19
click at [282, 105] on input "True" at bounding box center [298, 105] width 6 height 5
radio input "true"
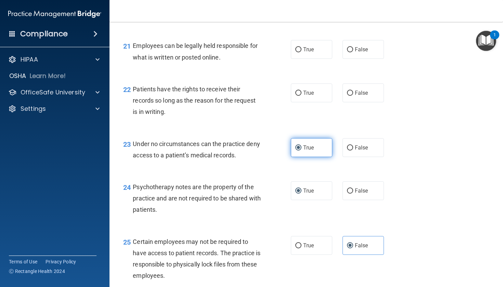
scroll to position [1402, 0]
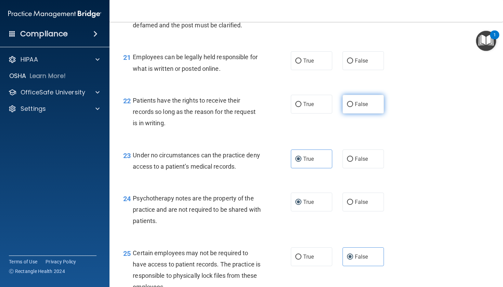
click at [282, 112] on label "False" at bounding box center [363, 104] width 41 height 19
click at [282, 107] on input "False" at bounding box center [350, 104] width 6 height 5
radio input "true"
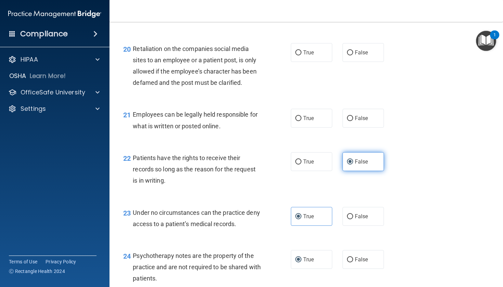
scroll to position [1342, 0]
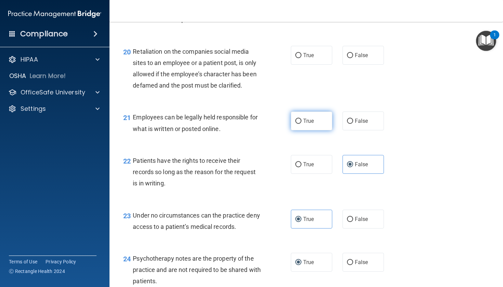
click at [282, 127] on label "True" at bounding box center [311, 121] width 41 height 19
click at [282, 124] on input "True" at bounding box center [298, 121] width 6 height 5
radio input "true"
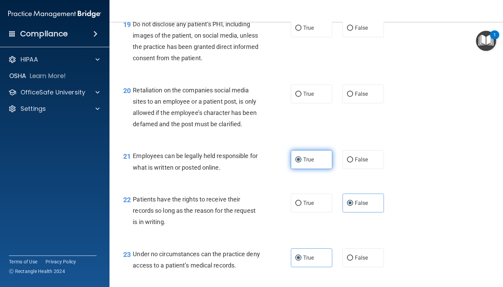
scroll to position [1289, 0]
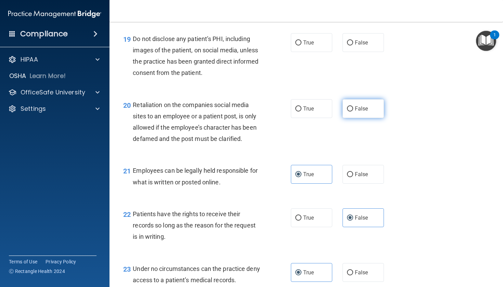
click at [282, 112] on span "False" at bounding box center [361, 108] width 13 height 7
click at [282, 112] on input "False" at bounding box center [350, 108] width 6 height 5
radio input "true"
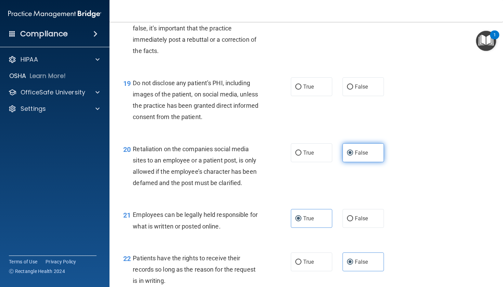
scroll to position [1244, 0]
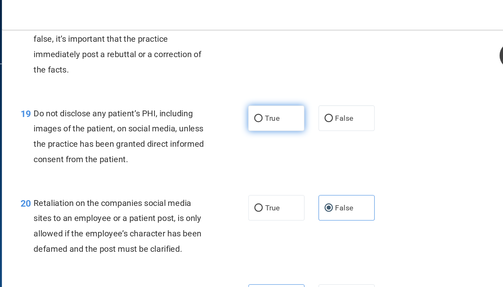
click at [282, 96] on label "True" at bounding box center [311, 87] width 41 height 19
click at [282, 90] on input "True" at bounding box center [298, 87] width 6 height 5
radio input "true"
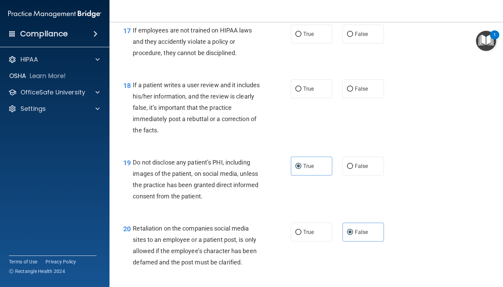
scroll to position [1165, 0]
click at [282, 95] on label "False" at bounding box center [363, 89] width 41 height 19
click at [282, 92] on input "False" at bounding box center [350, 89] width 6 height 5
radio input "true"
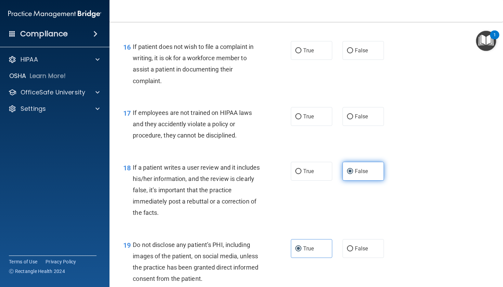
scroll to position [1081, 0]
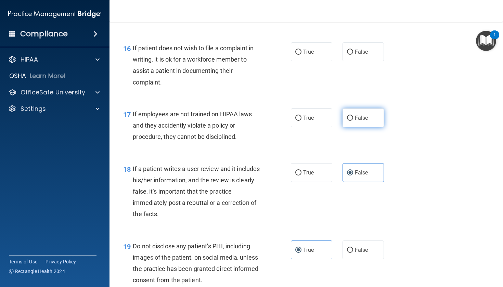
click at [282, 127] on label "False" at bounding box center [363, 117] width 41 height 19
click at [282, 121] on input "False" at bounding box center [350, 118] width 6 height 5
radio input "true"
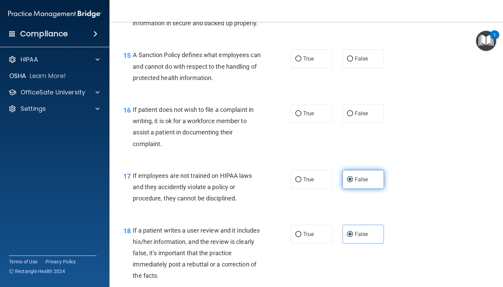
scroll to position [1018, 0]
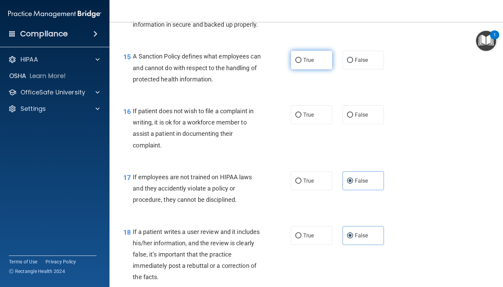
click at [282, 63] on span "True" at bounding box center [308, 60] width 11 height 7
click at [282, 63] on input "True" at bounding box center [298, 60] width 6 height 5
radio input "true"
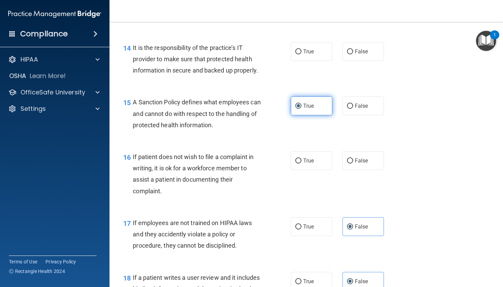
scroll to position [960, 0]
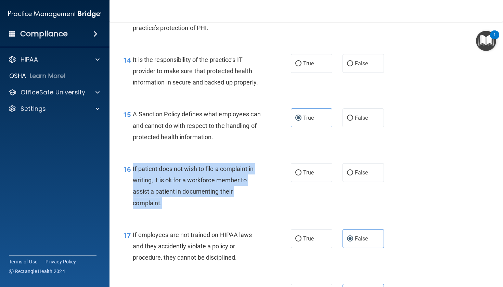
drag, startPoint x: 133, startPoint y: 175, endPoint x: 219, endPoint y: 218, distance: 95.3
click at [219, 212] on div "16 If patient does not wish to file a complaint in writing, it is ok for a work…" at bounding box center [207, 187] width 188 height 49
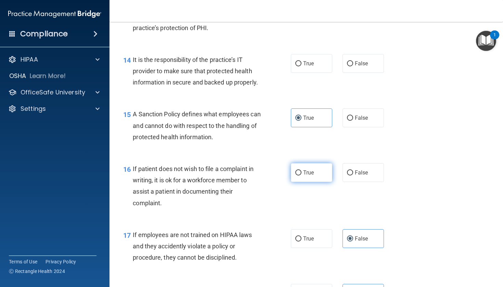
click at [282, 182] on label "True" at bounding box center [311, 172] width 41 height 19
click at [282, 176] on input "True" at bounding box center [298, 172] width 6 height 5
radio input "true"
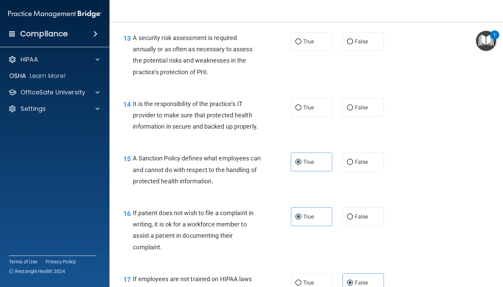
scroll to position [916, 0]
click at [282, 118] on label "True" at bounding box center [311, 108] width 41 height 19
click at [282, 111] on input "True" at bounding box center [298, 108] width 6 height 5
radio input "true"
click at [282, 118] on label "False" at bounding box center [363, 108] width 41 height 19
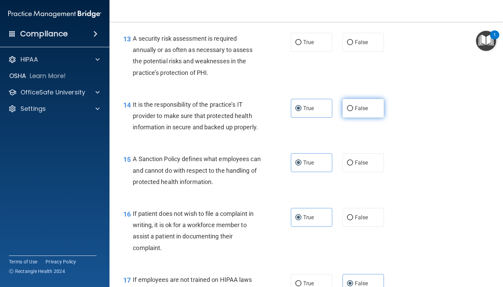
click at [282, 111] on input "False" at bounding box center [350, 108] width 6 height 5
radio input "true"
radio input "false"
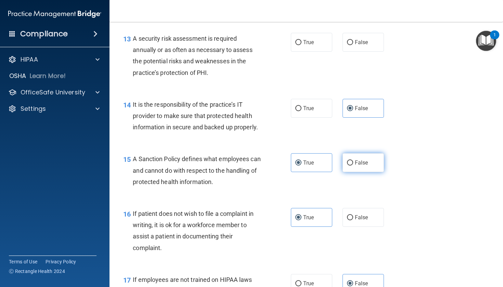
click at [282, 172] on label "False" at bounding box center [363, 162] width 41 height 19
click at [282, 166] on input "False" at bounding box center [350, 162] width 6 height 5
radio input "true"
radio input "false"
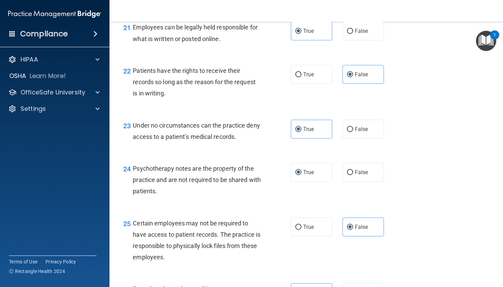
scroll to position [1433, 0]
click at [282, 138] on label "False" at bounding box center [363, 128] width 41 height 19
click at [282, 131] on input "False" at bounding box center [350, 128] width 6 height 5
radio input "true"
radio input "false"
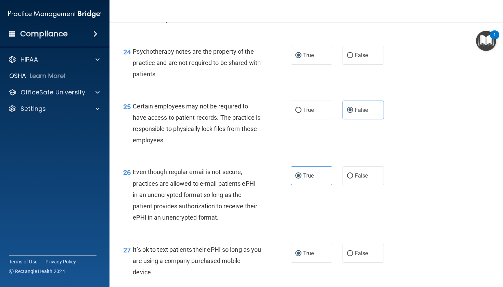
scroll to position [1551, 0]
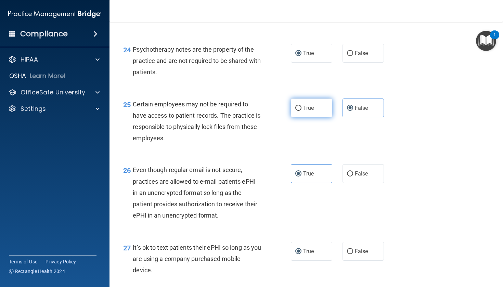
click at [282, 111] on input "True" at bounding box center [298, 108] width 6 height 5
radio input "true"
radio input "false"
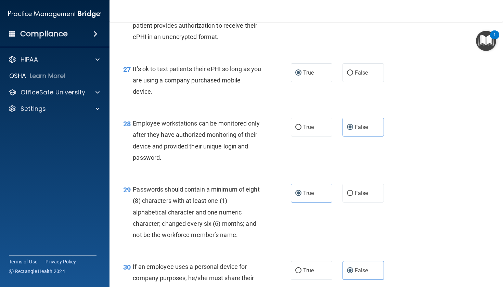
scroll to position [1672, 0]
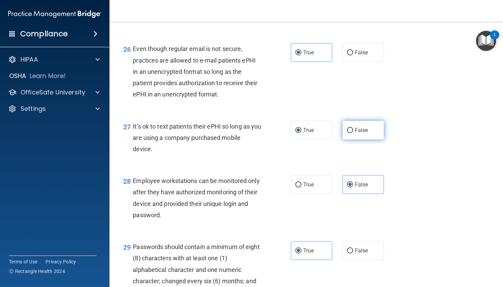
click at [282, 138] on label "False" at bounding box center [363, 130] width 41 height 19
click at [282, 133] on input "False" at bounding box center [350, 130] width 6 height 5
radio input "true"
radio input "false"
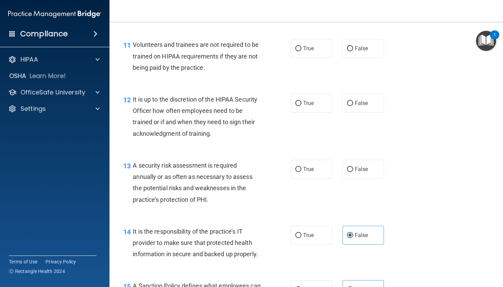
scroll to position [789, 0]
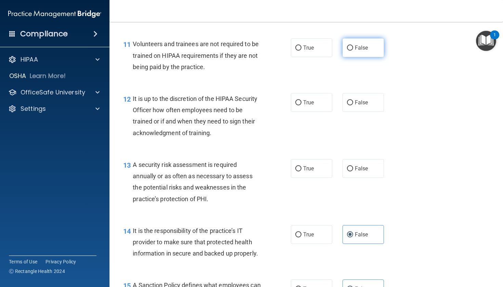
click at [282, 54] on label "False" at bounding box center [363, 47] width 41 height 19
click at [282, 51] on input "False" at bounding box center [350, 48] width 6 height 5
radio input "true"
click at [282, 104] on label "True" at bounding box center [311, 102] width 41 height 19
click at [282, 104] on input "True" at bounding box center [298, 102] width 6 height 5
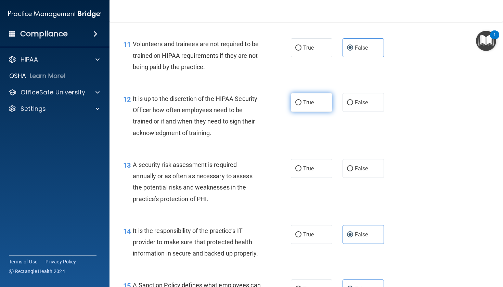
radio input "true"
click at [282, 178] on label "True" at bounding box center [311, 168] width 41 height 19
click at [282, 171] on input "True" at bounding box center [298, 168] width 6 height 5
radio input "true"
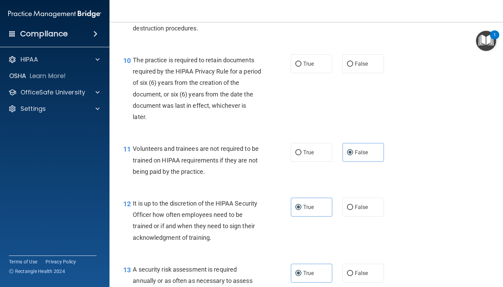
scroll to position [678, 0]
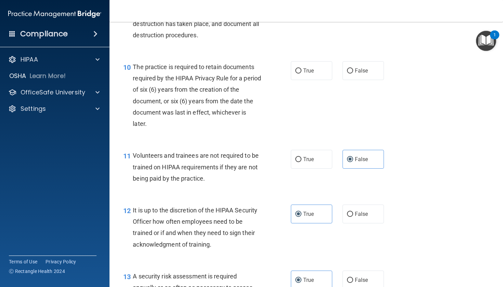
click at [282, 89] on div "10 The practice is required to retain documents required by the HIPAA Privacy R…" at bounding box center [306, 97] width 376 height 89
click at [282, 75] on label "True" at bounding box center [311, 70] width 41 height 19
click at [282, 74] on input "True" at bounding box center [298, 70] width 6 height 5
radio input "true"
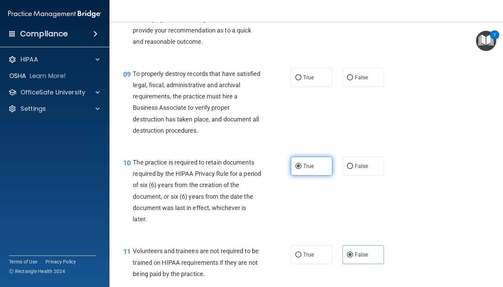
scroll to position [581, 0]
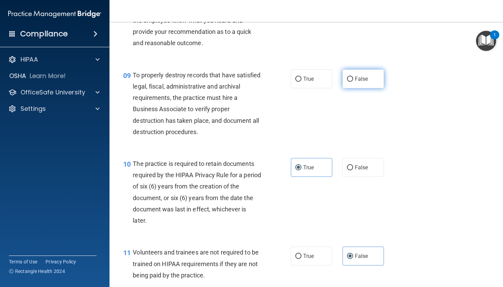
click at [282, 82] on input "False" at bounding box center [350, 79] width 6 height 5
radio input "true"
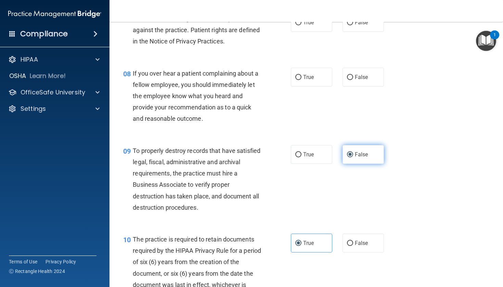
scroll to position [505, 0]
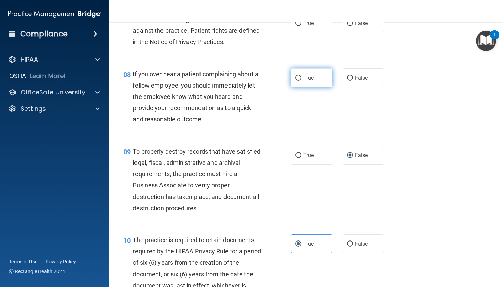
click at [282, 81] on span "True" at bounding box center [308, 78] width 11 height 7
click at [282, 81] on input "True" at bounding box center [298, 78] width 6 height 5
radio input "true"
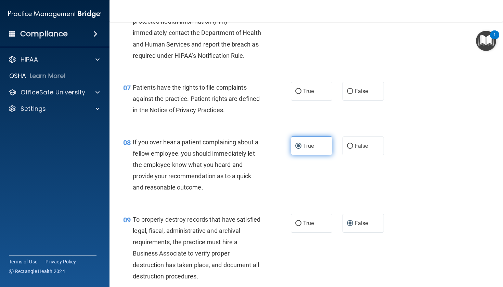
scroll to position [436, 0]
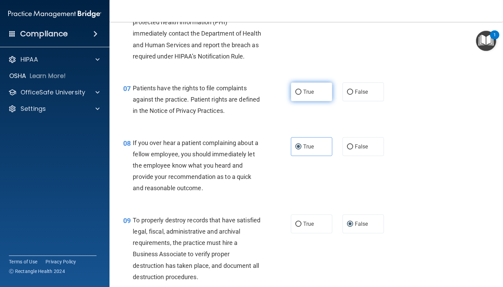
click at [282, 95] on span "True" at bounding box center [308, 92] width 11 height 7
click at [282, 95] on input "True" at bounding box center [298, 92] width 6 height 5
radio input "true"
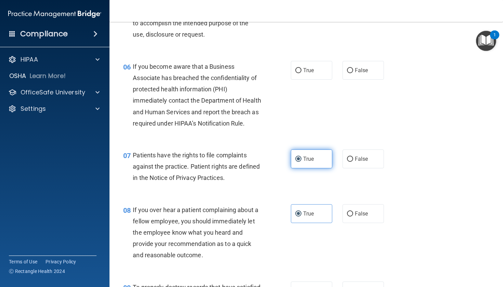
scroll to position [364, 0]
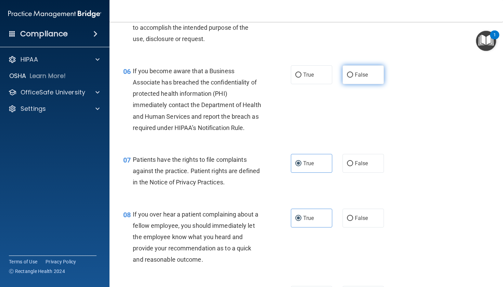
click at [282, 78] on span "False" at bounding box center [361, 75] width 13 height 7
click at [282, 78] on input "False" at bounding box center [350, 75] width 6 height 5
radio input "true"
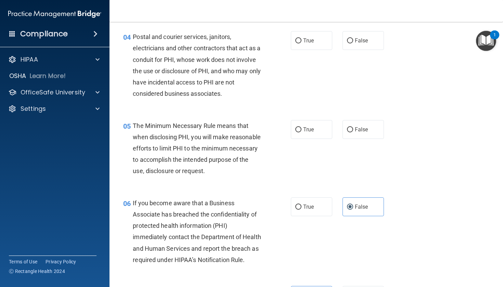
scroll to position [231, 0]
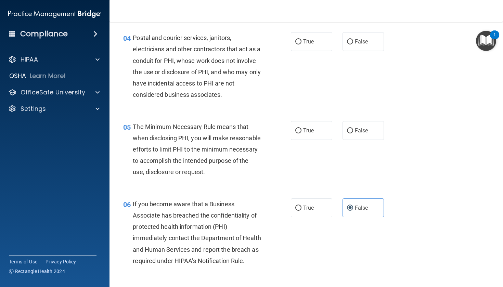
click at [282, 41] on div "04 Postal and courier services, janitors, electricians and other contractors th…" at bounding box center [207, 68] width 188 height 72
click at [282, 44] on label "True" at bounding box center [311, 41] width 41 height 19
click at [282, 44] on input "True" at bounding box center [298, 41] width 6 height 5
radio input "true"
click at [282, 130] on label "True" at bounding box center [311, 130] width 41 height 19
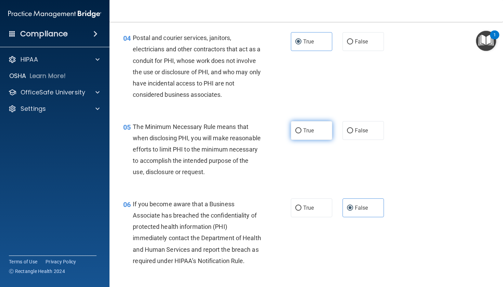
click at [282, 130] on input "True" at bounding box center [298, 130] width 6 height 5
radio input "true"
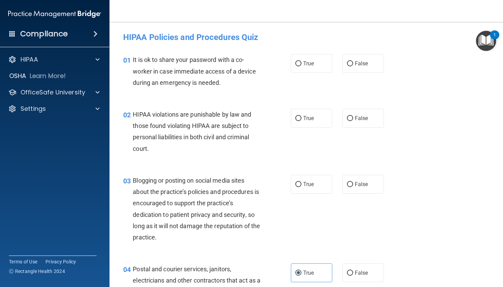
scroll to position [0, 0]
click at [282, 63] on span "False" at bounding box center [361, 63] width 13 height 7
click at [282, 63] on input "False" at bounding box center [350, 63] width 6 height 5
radio input "true"
click at [282, 117] on label "True" at bounding box center [311, 118] width 41 height 19
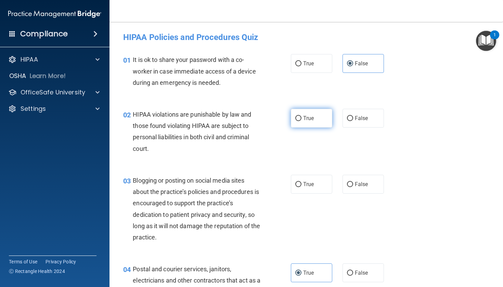
click at [282, 117] on input "True" at bounding box center [298, 118] width 6 height 5
radio input "true"
click at [282, 186] on span "False" at bounding box center [361, 184] width 13 height 7
click at [282, 186] on input "False" at bounding box center [350, 184] width 6 height 5
radio input "true"
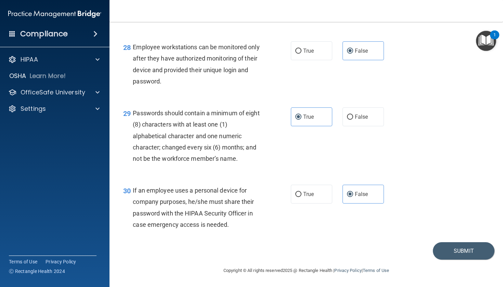
scroll to position [1808, 0]
click at [282, 240] on div "30 If an employee uses a personal device for company purposes, he/she must shar…" at bounding box center [306, 209] width 376 height 66
click at [282, 247] on button "Submit" at bounding box center [464, 250] width 62 height 17
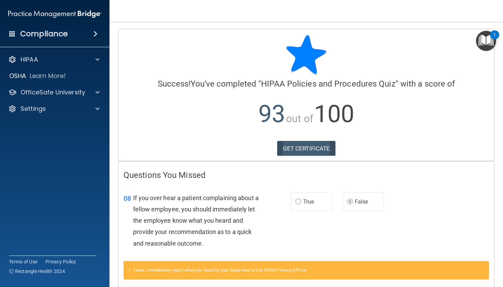
click at [282, 150] on link "GET CERTIFICATE" at bounding box center [306, 148] width 59 height 15
